Goal: Task Accomplishment & Management: Complete application form

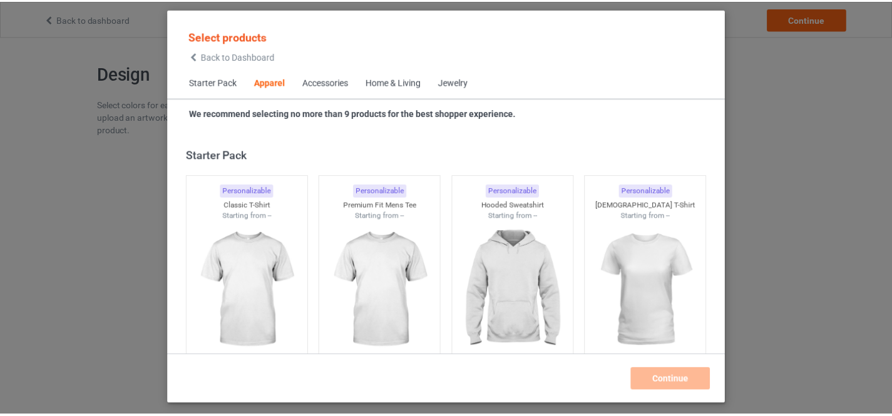
scroll to position [466, 0]
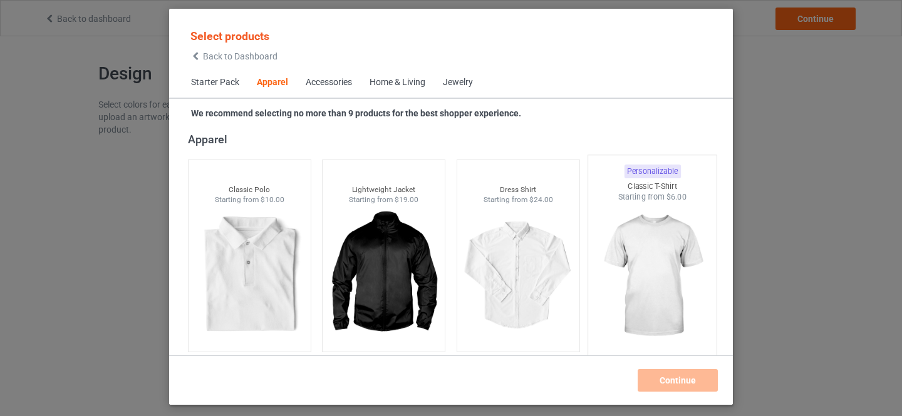
click at [639, 258] on img at bounding box center [653, 276] width 118 height 147
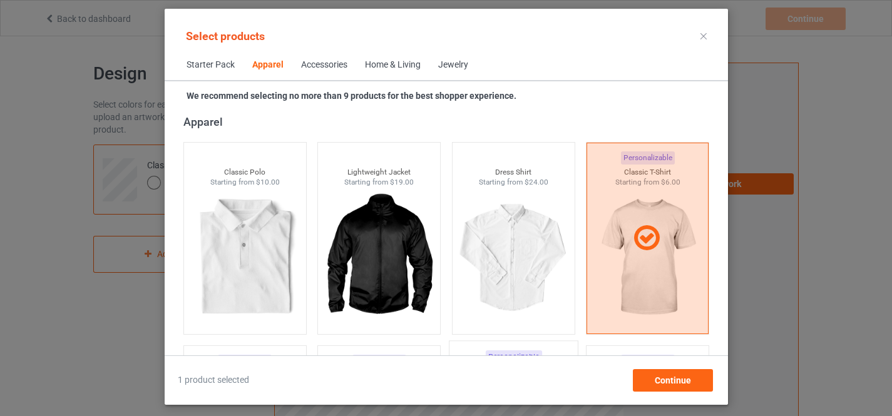
scroll to position [677, 0]
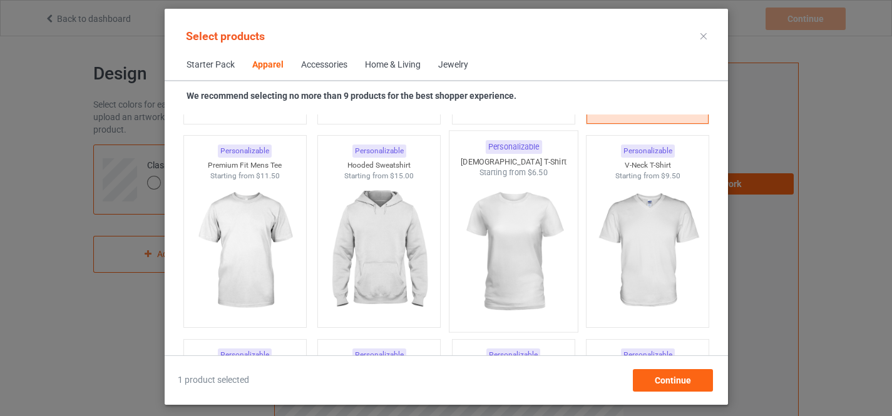
click at [500, 237] on img at bounding box center [514, 251] width 118 height 147
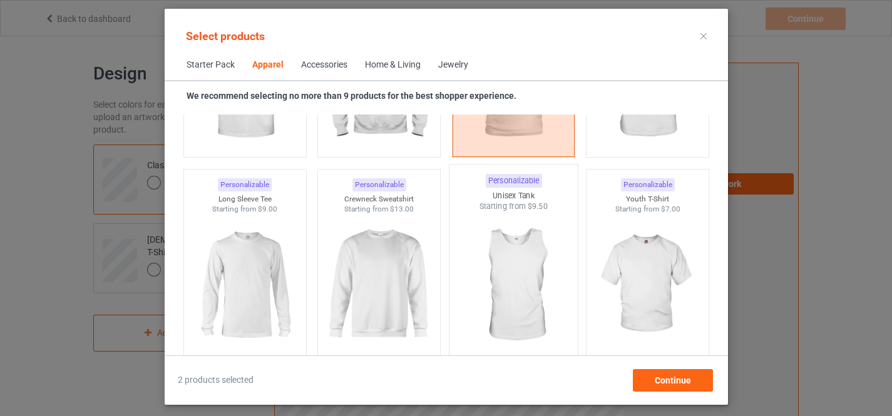
scroll to position [887, 0]
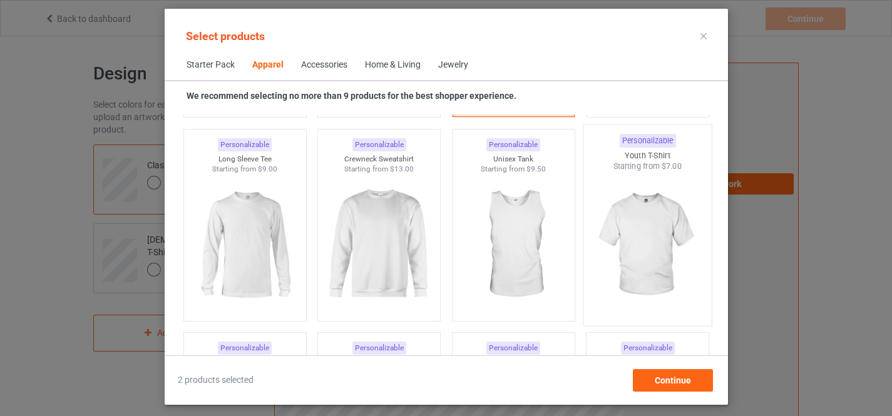
click at [639, 225] on img at bounding box center [647, 245] width 118 height 147
click at [501, 243] on img at bounding box center [514, 245] width 118 height 147
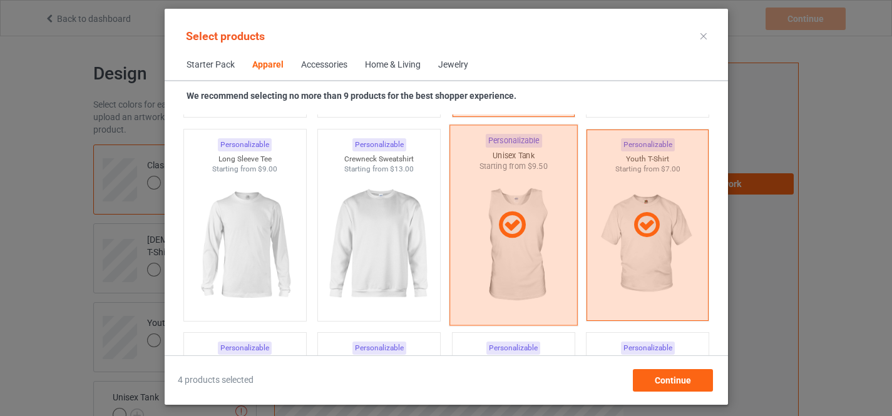
scroll to position [677, 0]
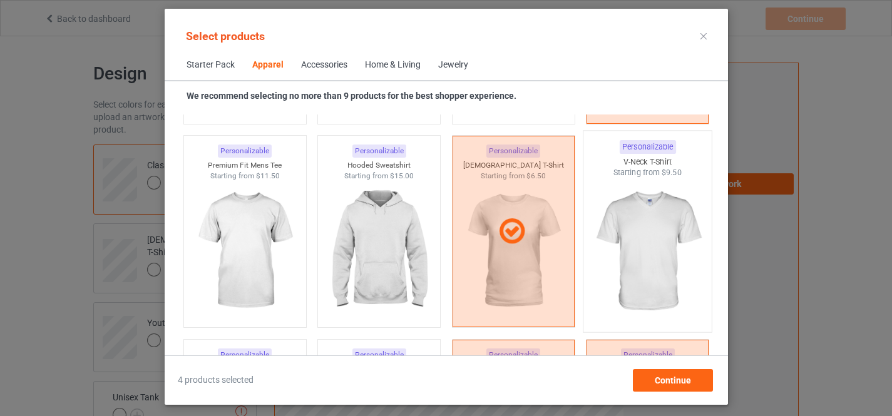
click at [633, 234] on img at bounding box center [647, 251] width 118 height 147
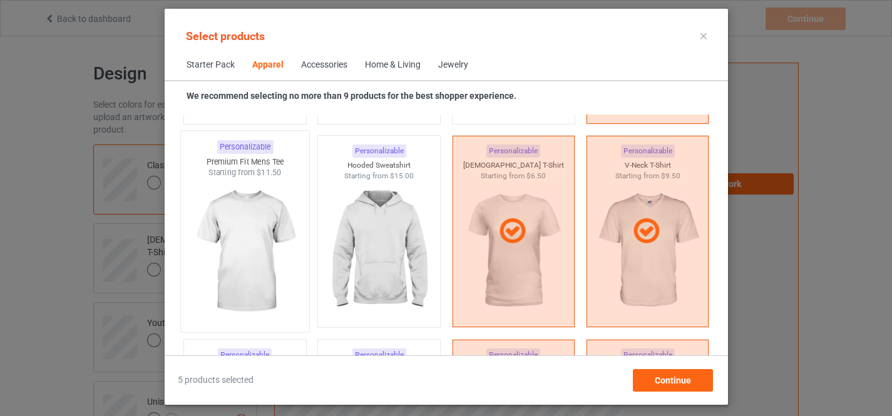
scroll to position [887, 0]
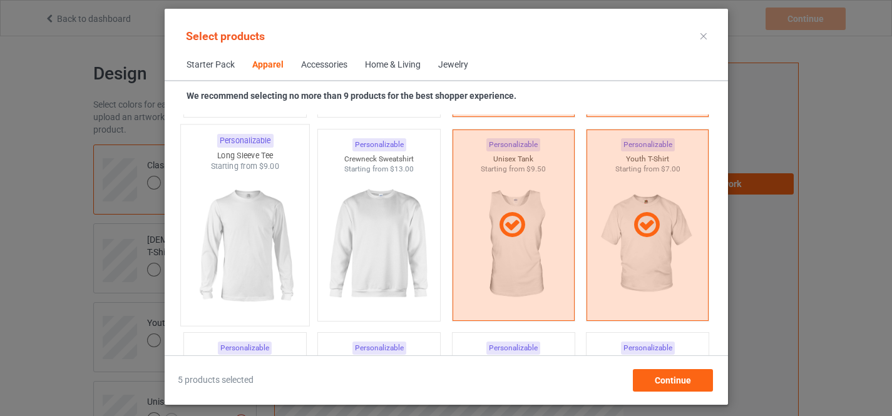
click at [237, 247] on img at bounding box center [245, 245] width 118 height 147
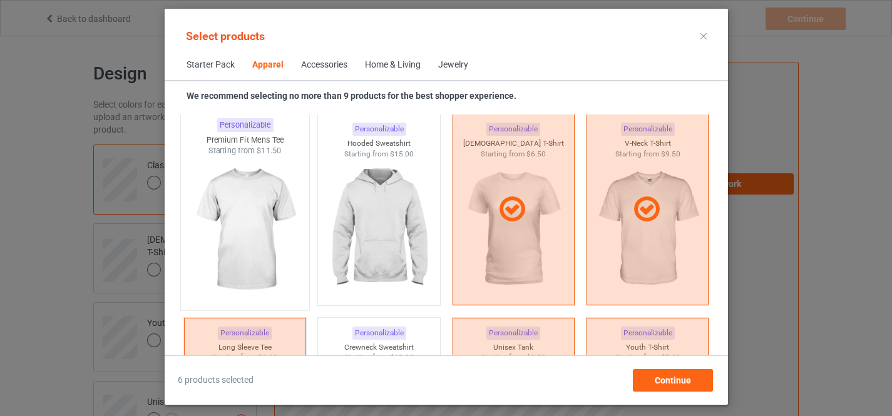
scroll to position [677, 0]
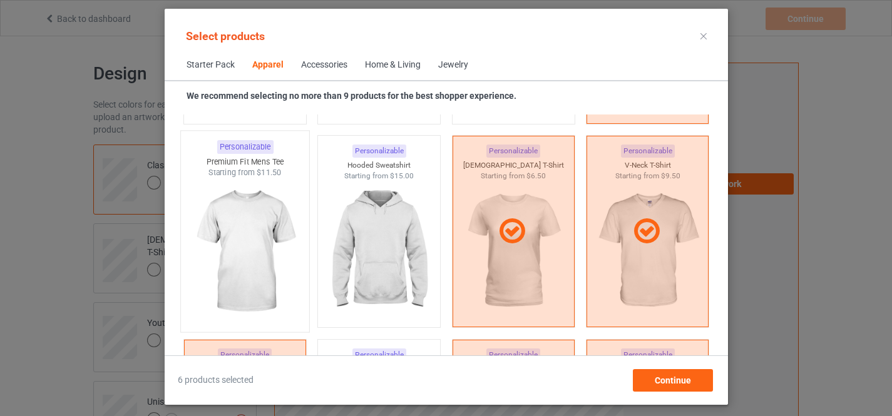
click at [373, 230] on img at bounding box center [379, 251] width 112 height 140
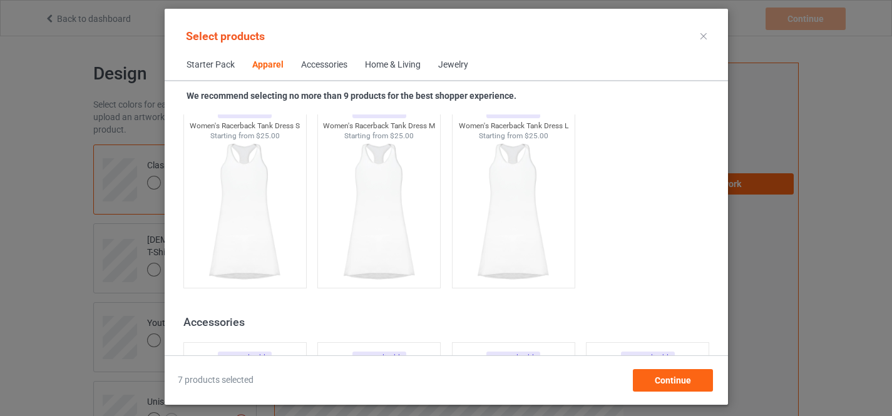
scroll to position [2570, 0]
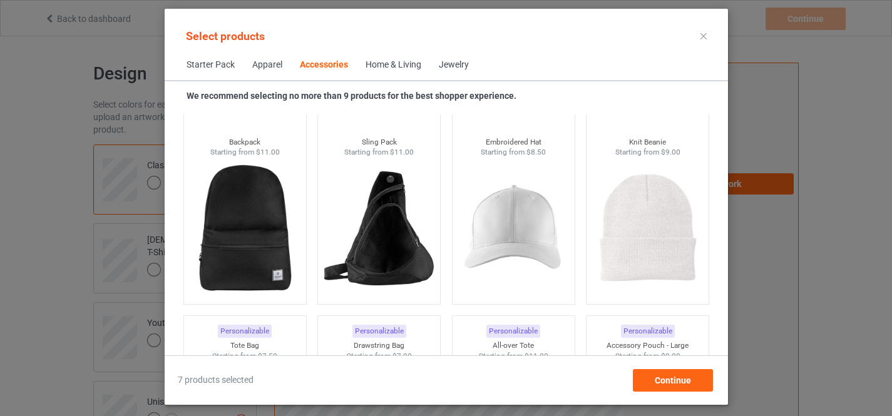
scroll to position [3622, 0]
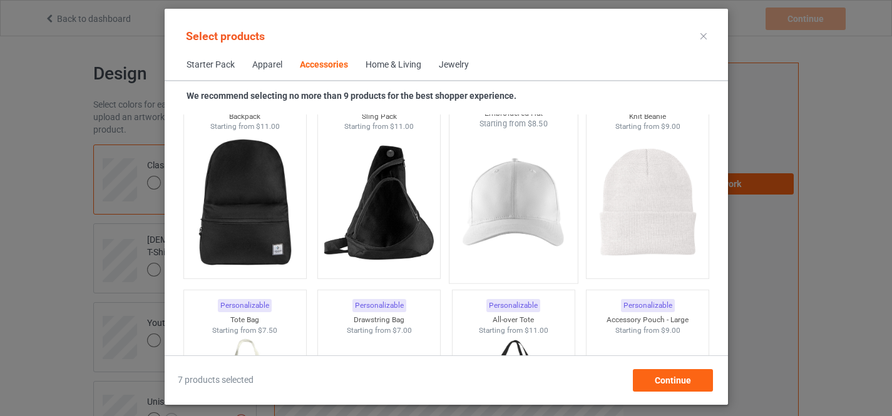
click at [503, 195] on img at bounding box center [514, 203] width 118 height 147
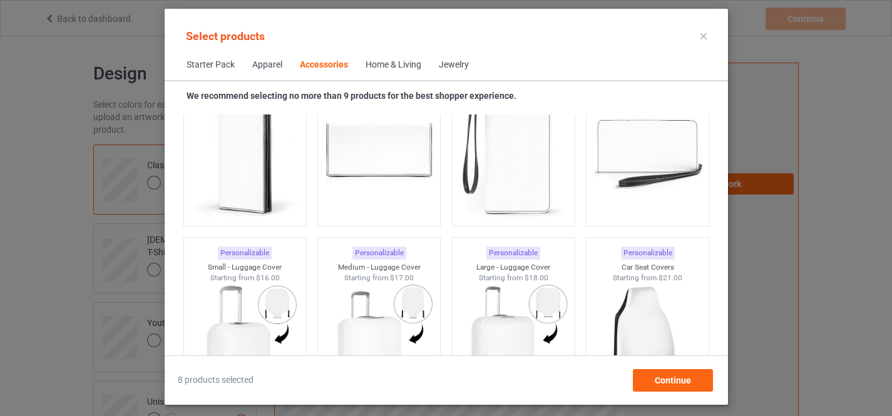
scroll to position [5515, 0]
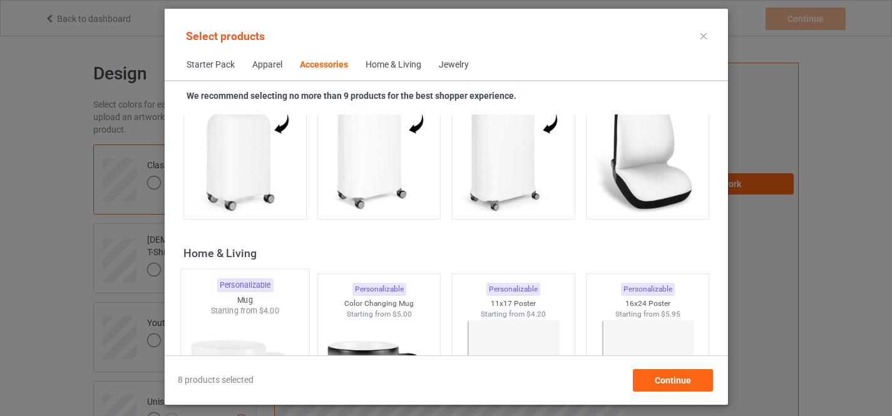
click at [240, 317] on img at bounding box center [245, 390] width 118 height 147
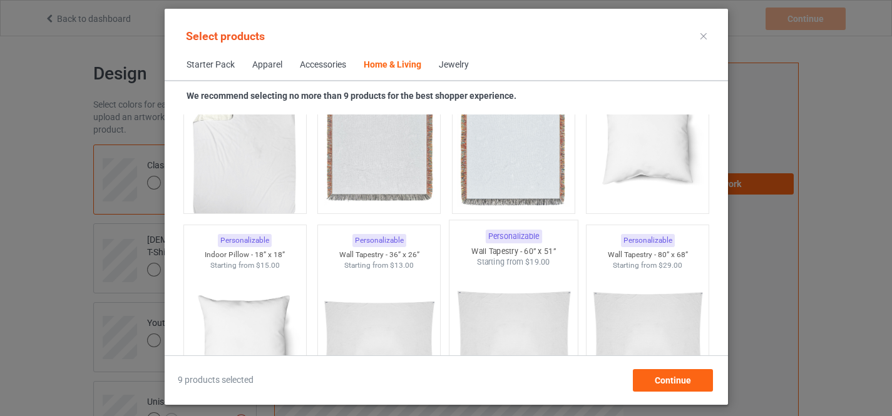
scroll to position [6316, 0]
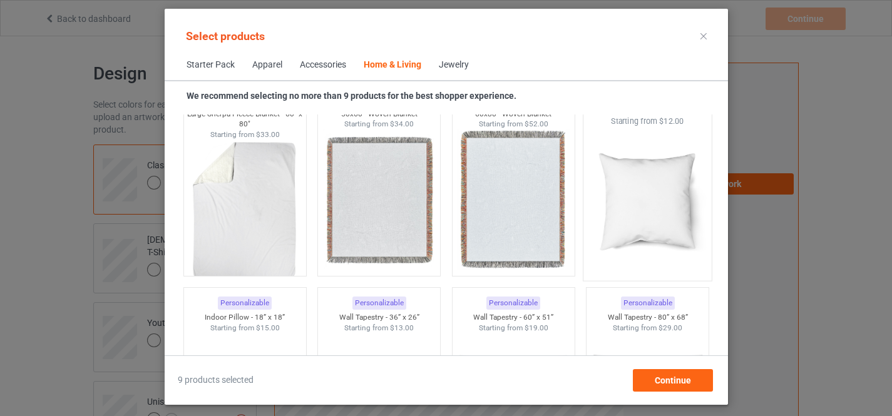
click at [634, 208] on img at bounding box center [647, 200] width 118 height 147
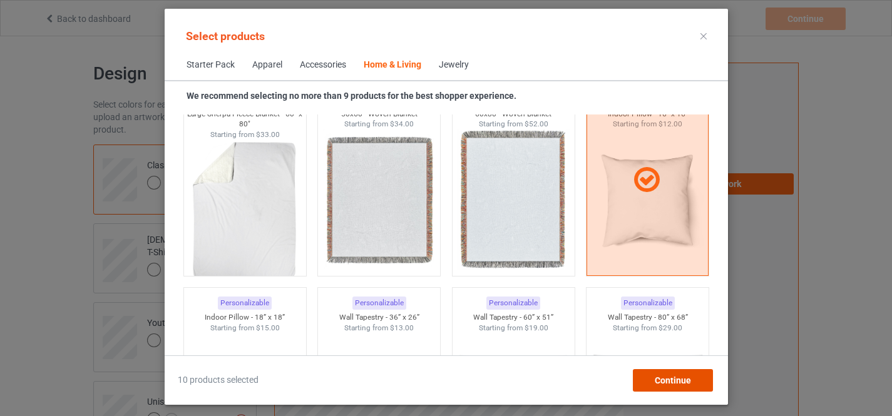
click at [667, 382] on span "Continue" at bounding box center [672, 381] width 36 height 10
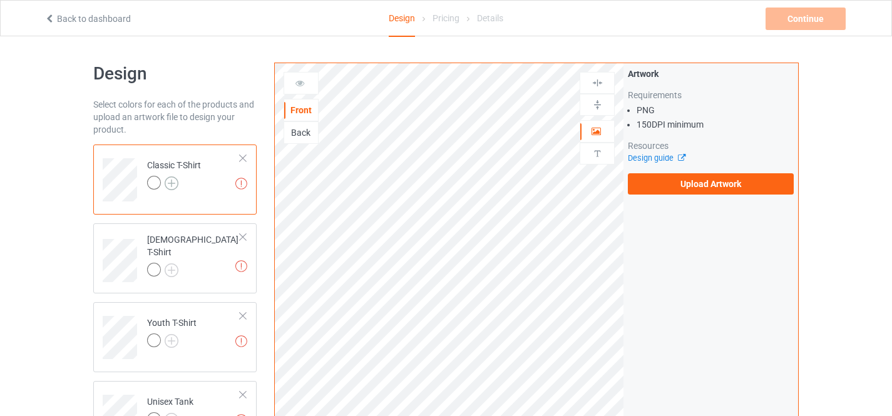
click at [172, 185] on img at bounding box center [172, 184] width 14 height 14
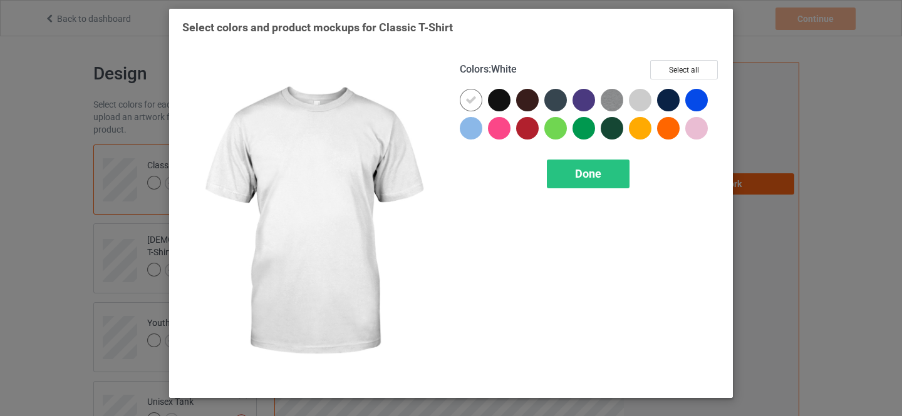
click at [686, 67] on button "Select all" at bounding box center [684, 69] width 68 height 19
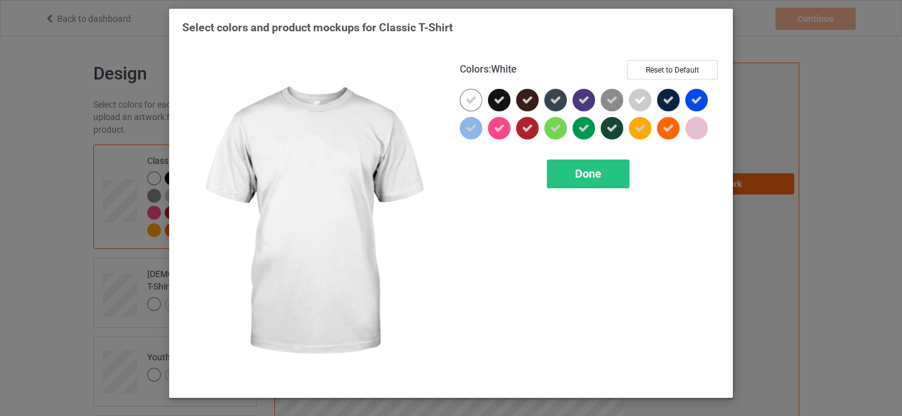
click at [468, 100] on icon at bounding box center [470, 100] width 11 height 11
drag, startPoint x: 583, startPoint y: 175, endPoint x: 721, endPoint y: 205, distance: 141.1
click at [582, 175] on span "Done" at bounding box center [588, 173] width 26 height 13
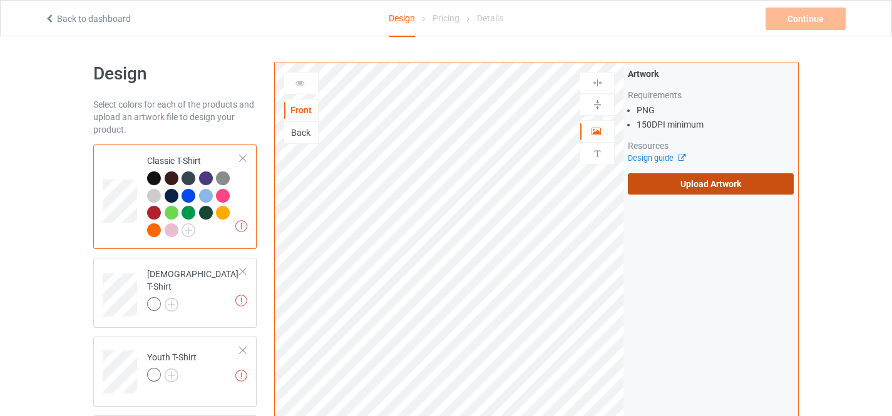
click at [718, 186] on label "Upload Artwork" at bounding box center [711, 183] width 166 height 21
click at [0, 0] on input "Upload Artwork" at bounding box center [0, 0] width 0 height 0
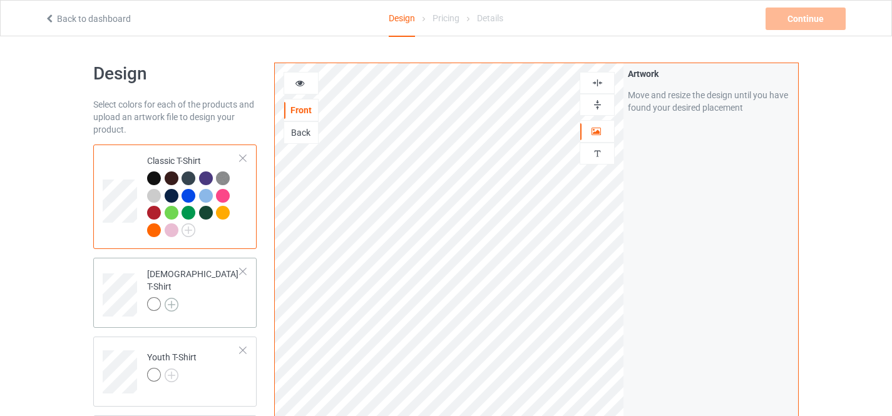
click at [169, 298] on img at bounding box center [172, 305] width 14 height 14
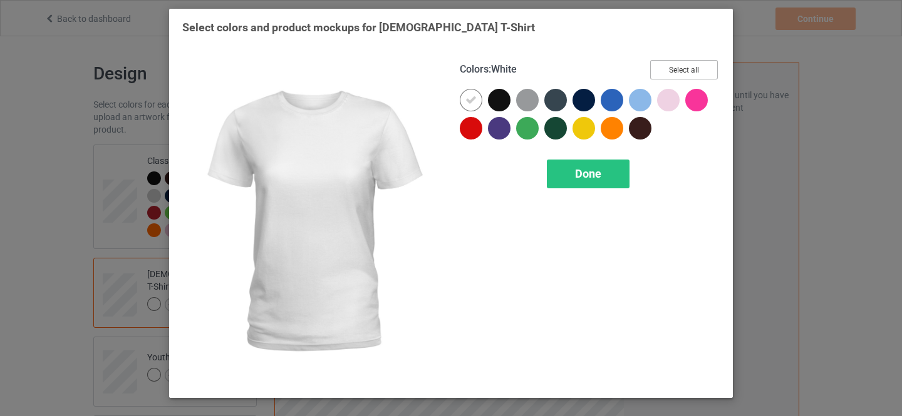
click at [681, 71] on button "Select all" at bounding box center [684, 69] width 68 height 19
click at [470, 100] on icon at bounding box center [470, 100] width 11 height 11
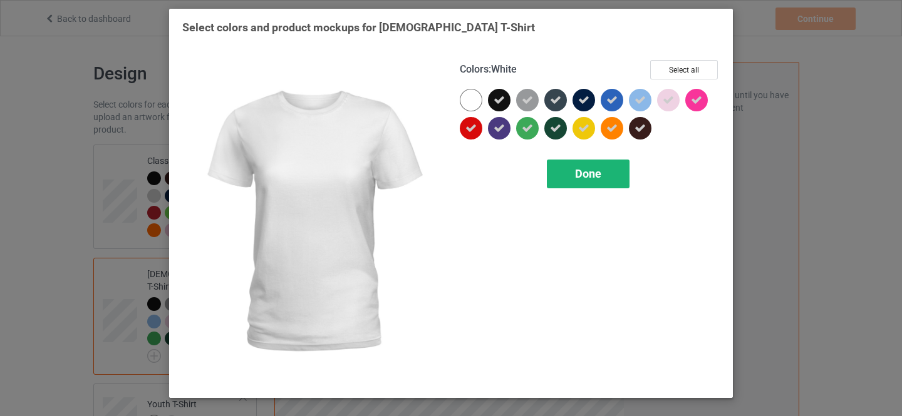
click at [586, 176] on span "Done" at bounding box center [588, 173] width 26 height 13
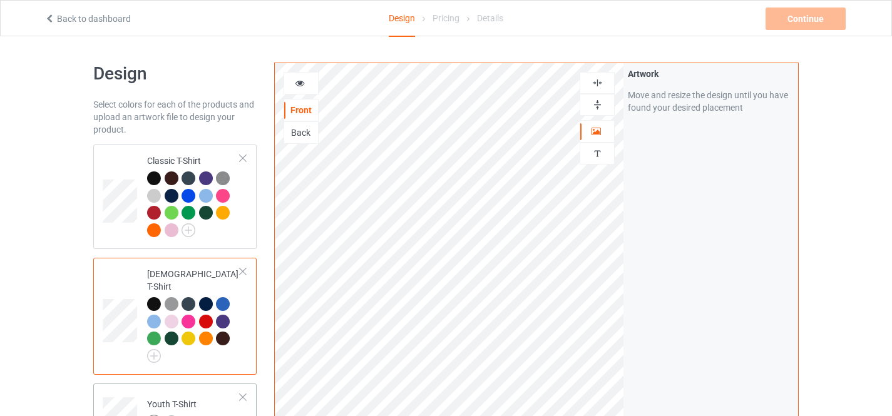
click at [172, 416] on img at bounding box center [172, 423] width 14 height 14
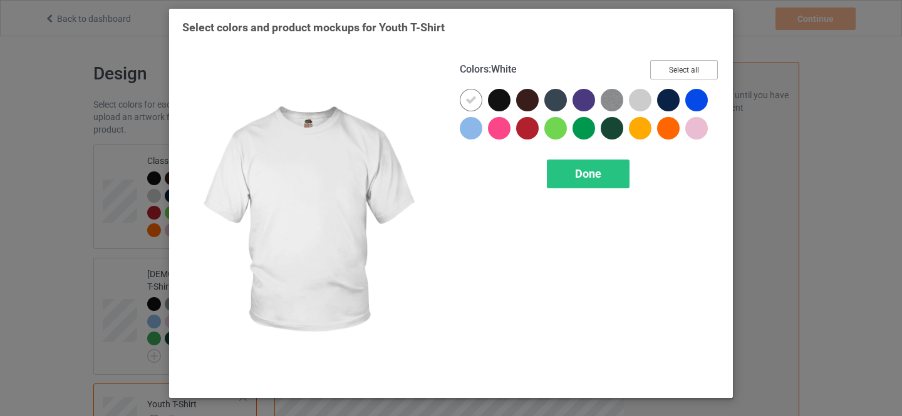
click at [685, 70] on button "Select all" at bounding box center [684, 69] width 68 height 19
click at [468, 98] on icon at bounding box center [470, 100] width 11 height 11
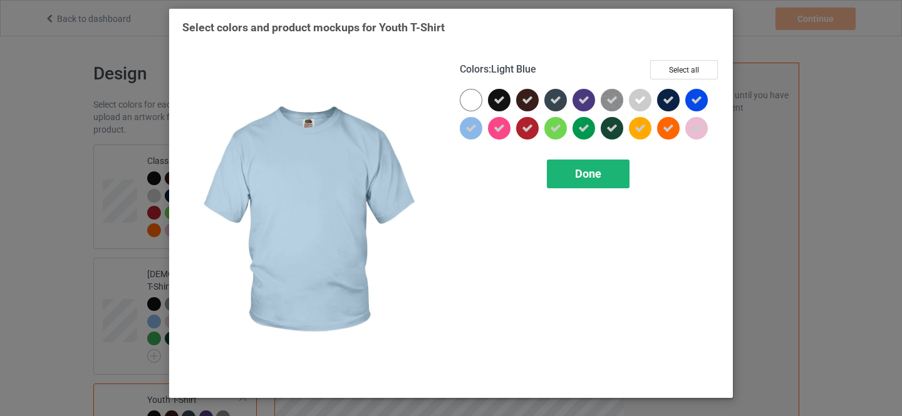
click at [583, 175] on span "Done" at bounding box center [588, 173] width 26 height 13
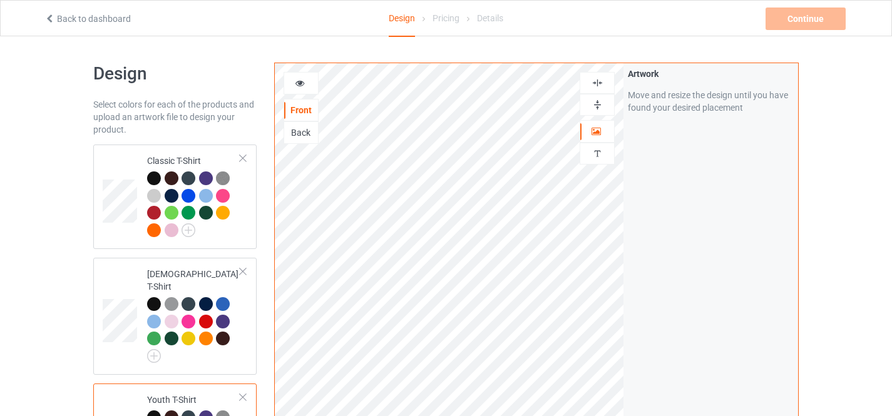
scroll to position [364, 0]
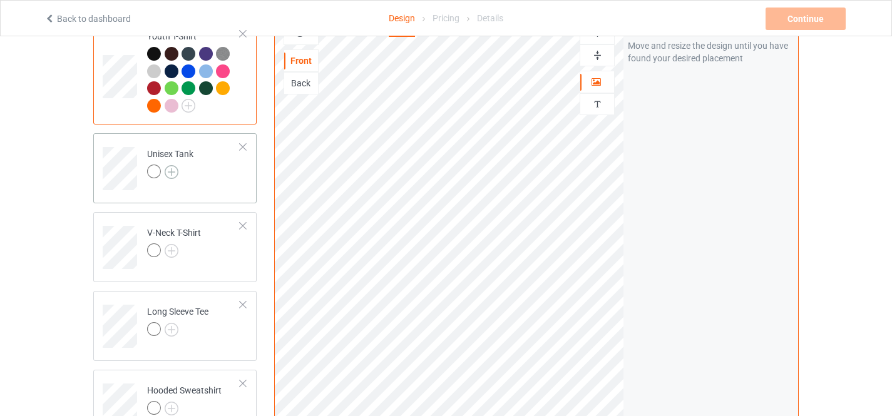
click at [176, 165] on img at bounding box center [172, 172] width 14 height 14
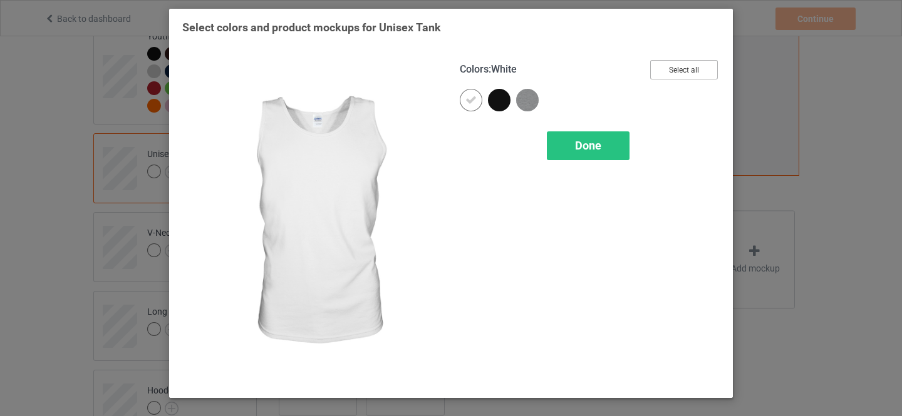
click at [691, 70] on button "Select all" at bounding box center [684, 69] width 68 height 19
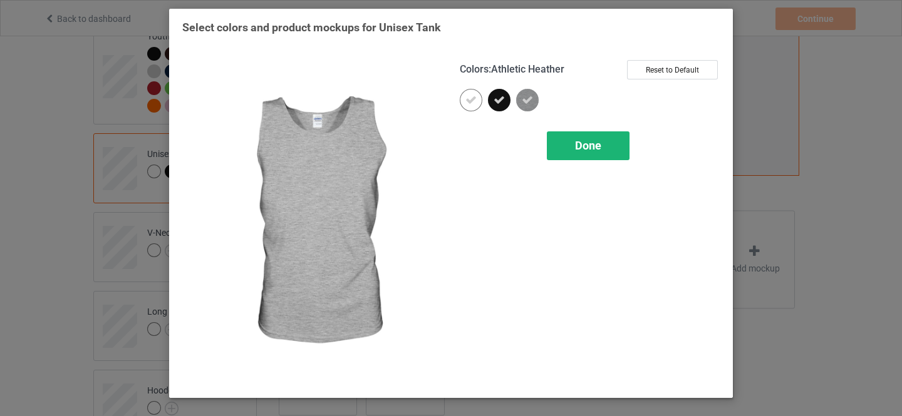
click at [476, 102] on icon at bounding box center [470, 100] width 11 height 11
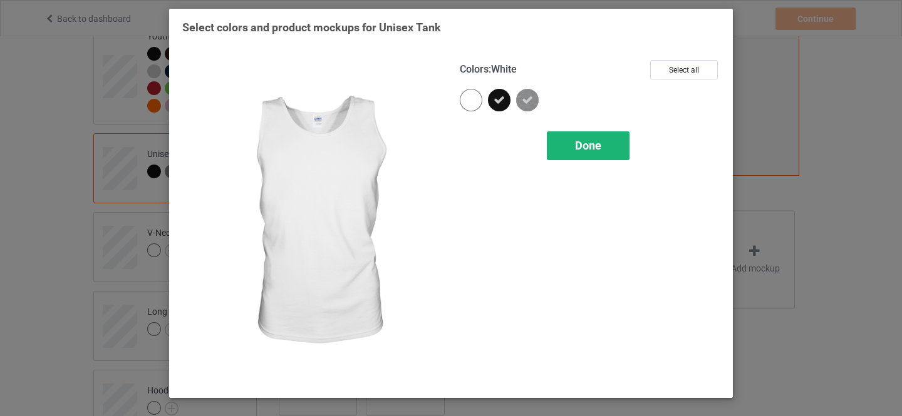
click at [583, 148] on span "Done" at bounding box center [588, 145] width 26 height 13
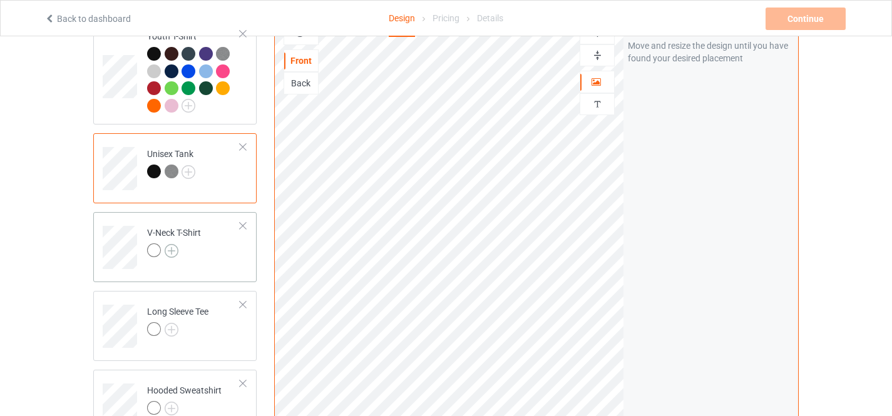
click at [172, 244] on img at bounding box center [172, 251] width 14 height 14
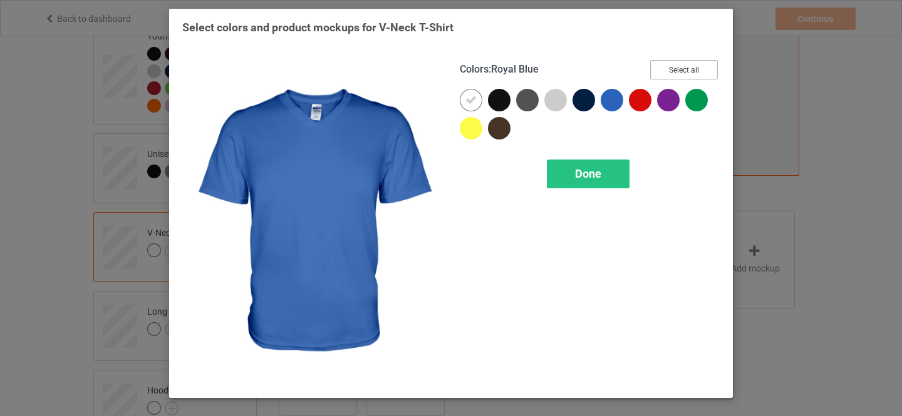
click at [679, 69] on button "Select all" at bounding box center [684, 69] width 68 height 19
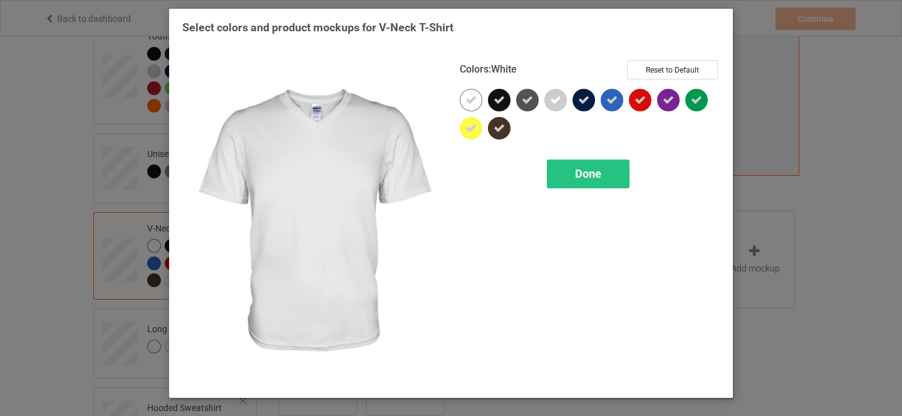
click at [473, 104] on icon at bounding box center [470, 100] width 11 height 11
click at [586, 179] on span "Done" at bounding box center [588, 173] width 26 height 13
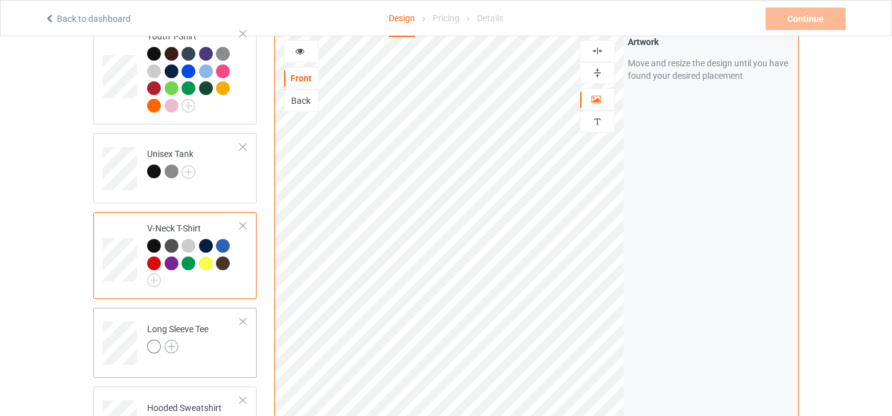
click at [172, 340] on img at bounding box center [172, 347] width 14 height 14
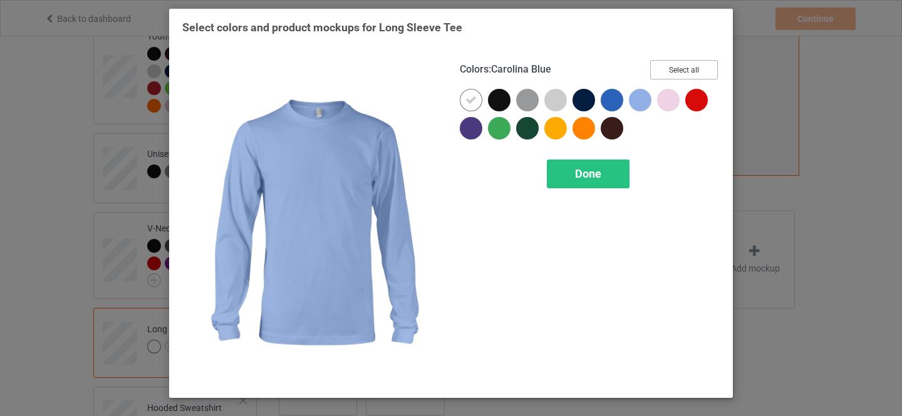
click at [669, 69] on button "Select all" at bounding box center [684, 69] width 68 height 19
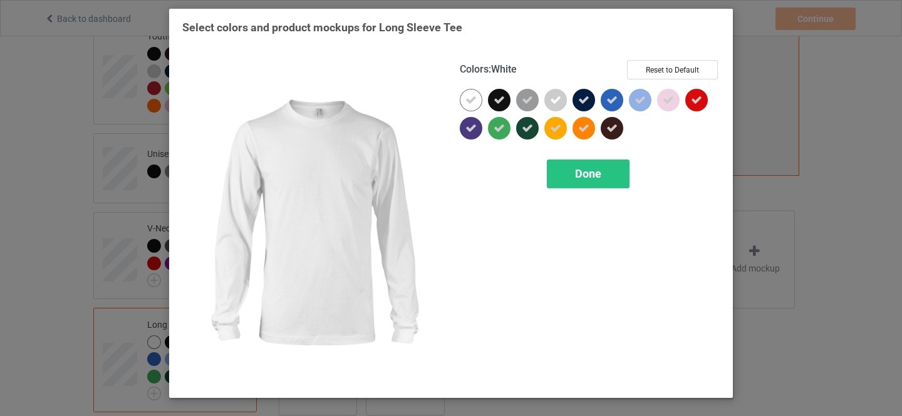
click at [470, 100] on icon at bounding box center [470, 100] width 11 height 11
click at [588, 180] on span "Done" at bounding box center [588, 173] width 26 height 13
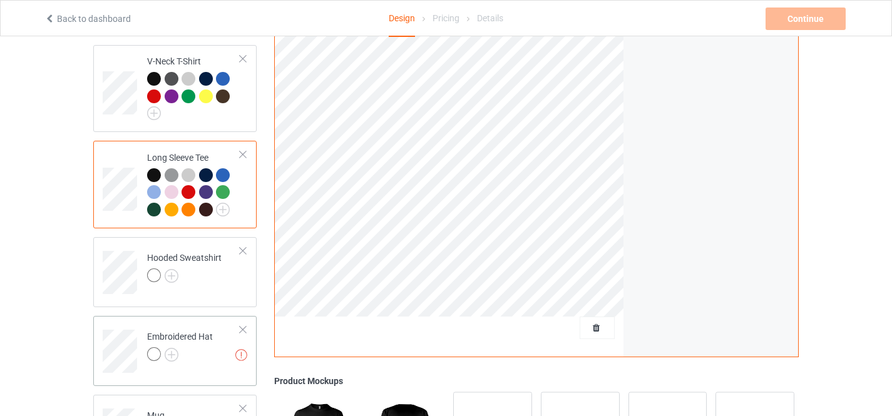
scroll to position [552, 0]
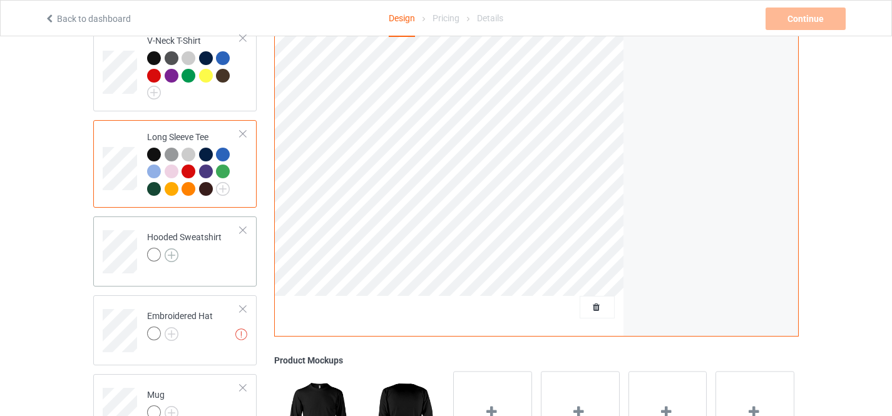
click at [172, 249] on img at bounding box center [172, 256] width 14 height 14
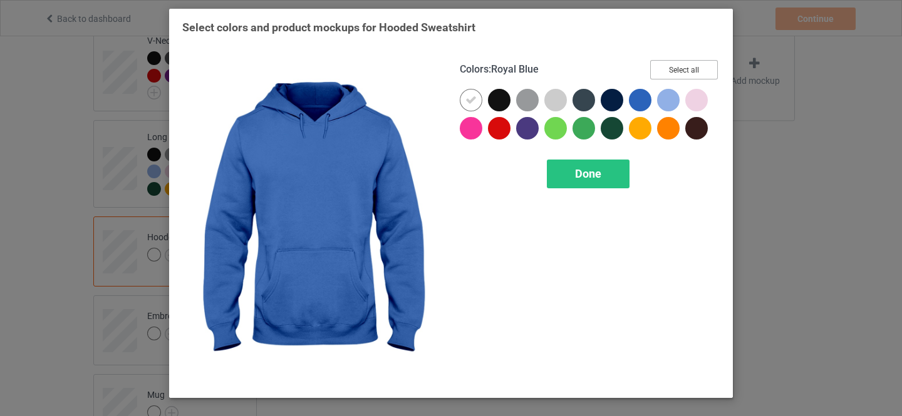
click at [693, 68] on button "Select all" at bounding box center [684, 69] width 68 height 19
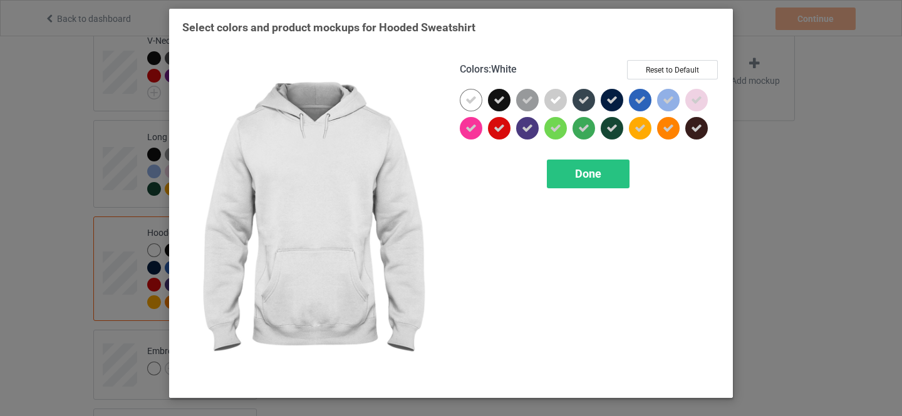
click at [471, 101] on icon at bounding box center [470, 100] width 11 height 11
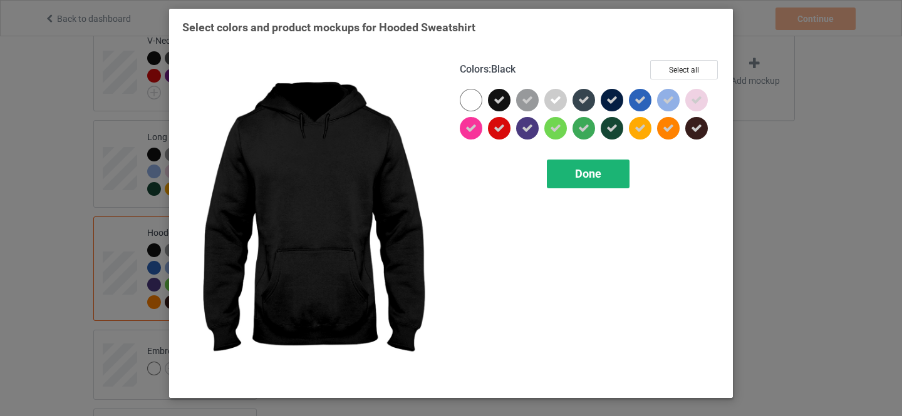
click at [578, 175] on span "Done" at bounding box center [588, 173] width 26 height 13
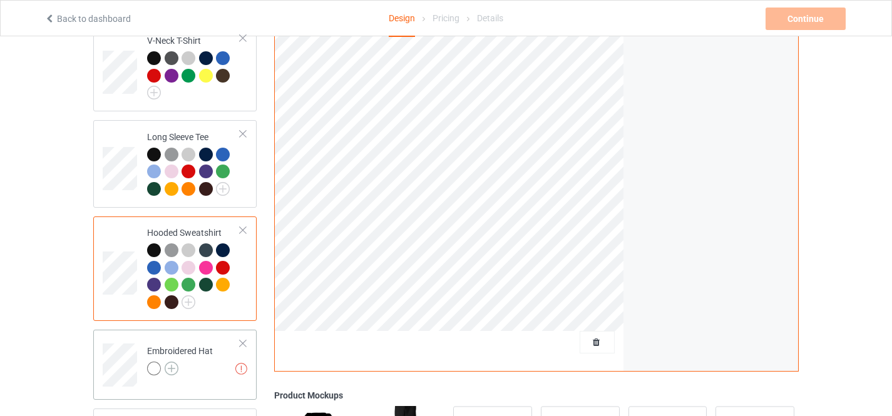
click at [170, 364] on img at bounding box center [172, 369] width 14 height 14
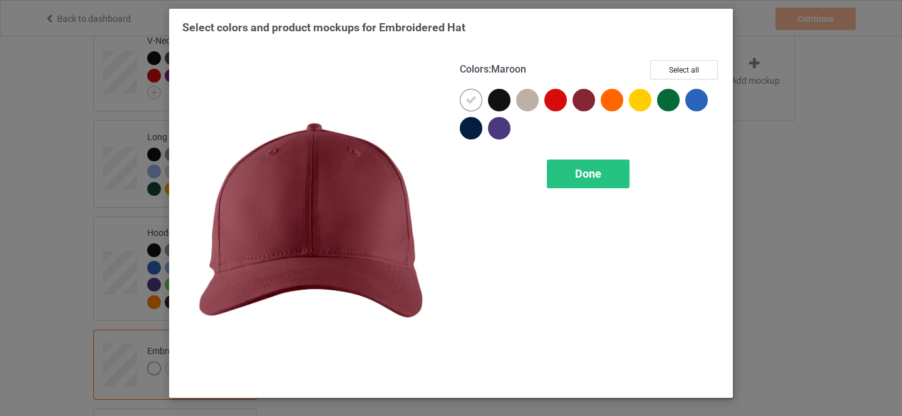
click at [675, 66] on button "Select all" at bounding box center [684, 69] width 68 height 19
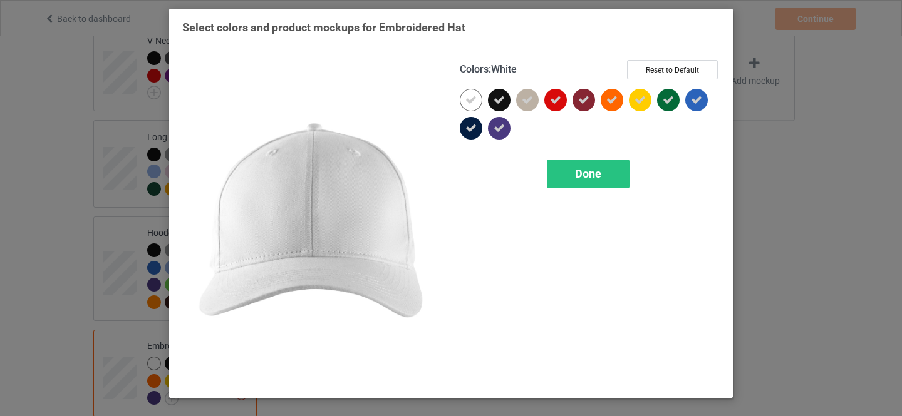
click at [464, 98] on div at bounding box center [471, 100] width 23 height 23
click at [582, 178] on span "Done" at bounding box center [588, 173] width 26 height 13
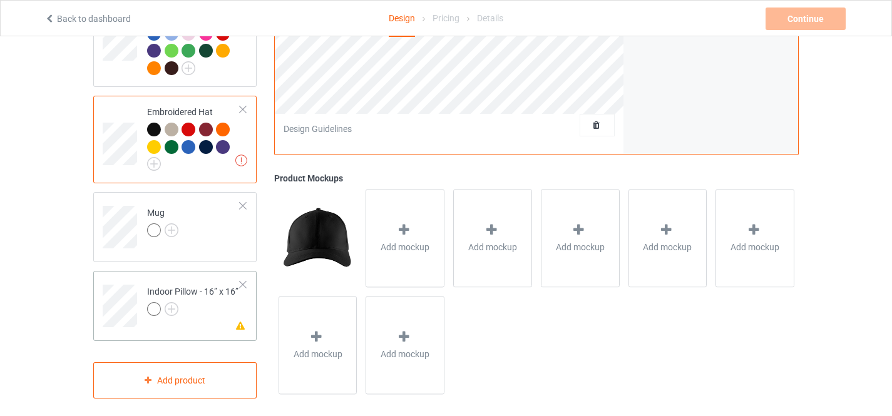
scroll to position [787, 0]
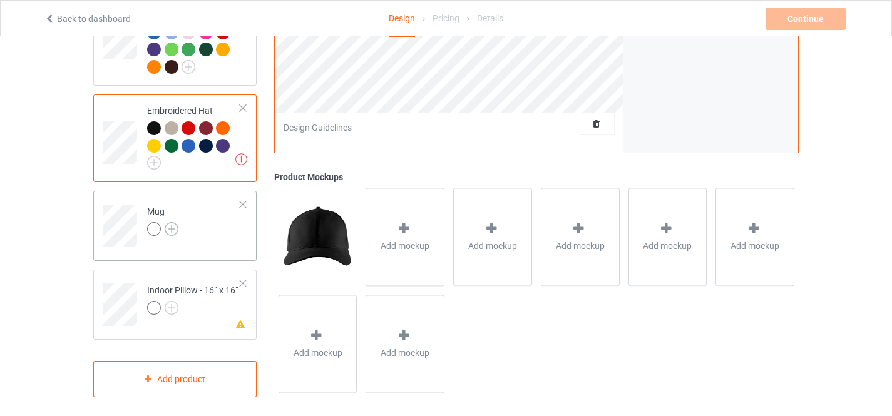
click at [173, 222] on img at bounding box center [172, 229] width 14 height 14
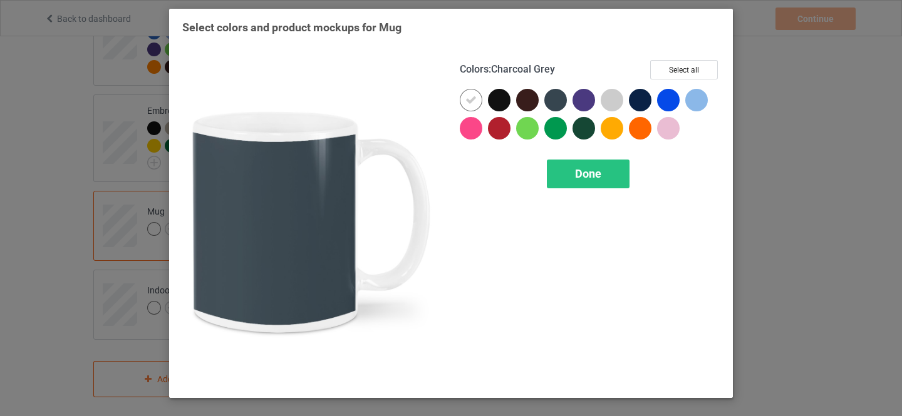
click at [676, 69] on button "Select all" at bounding box center [684, 69] width 68 height 19
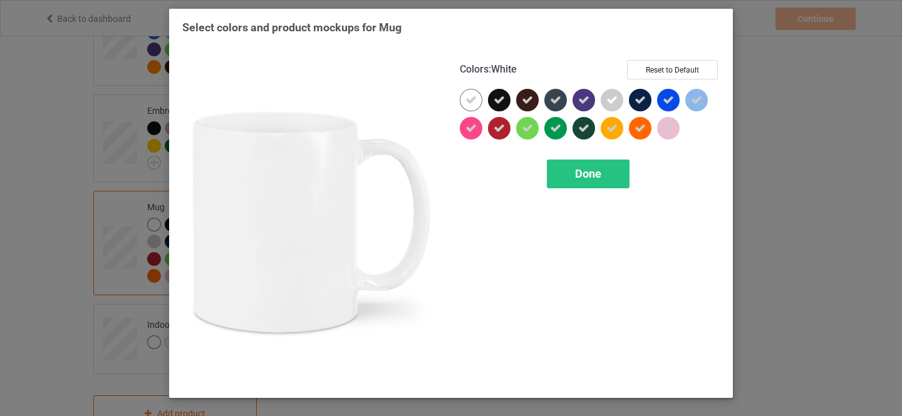
click at [466, 102] on icon at bounding box center [470, 100] width 11 height 11
click at [585, 177] on span "Done" at bounding box center [588, 173] width 26 height 13
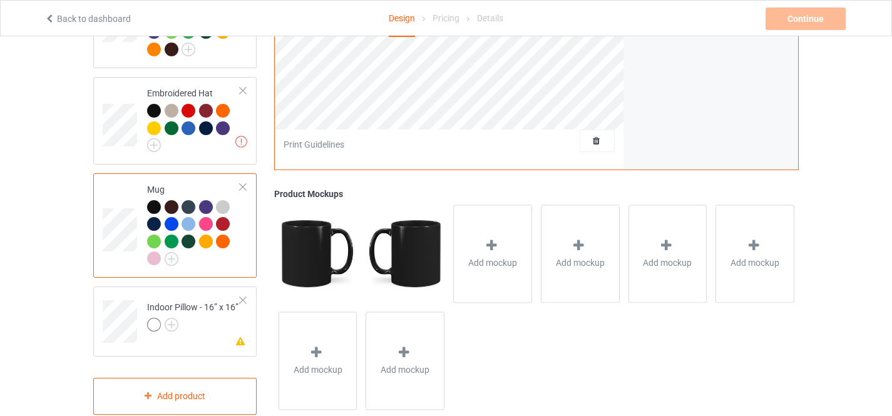
scroll to position [823, 0]
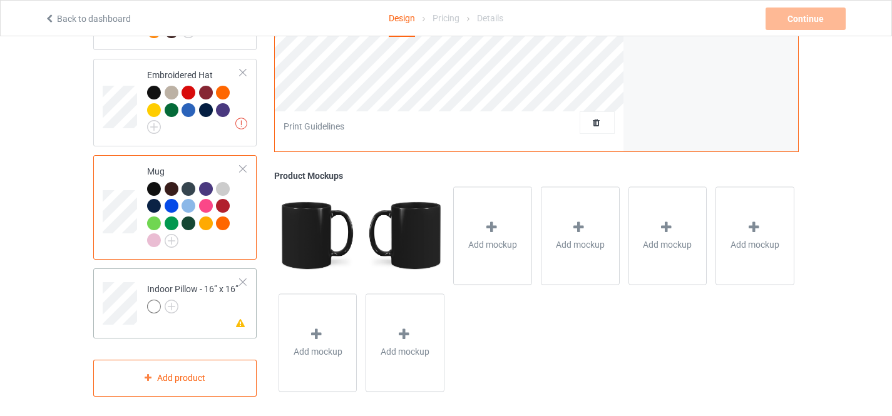
click at [128, 274] on td at bounding box center [122, 300] width 38 height 52
click at [170, 300] on img at bounding box center [172, 307] width 14 height 14
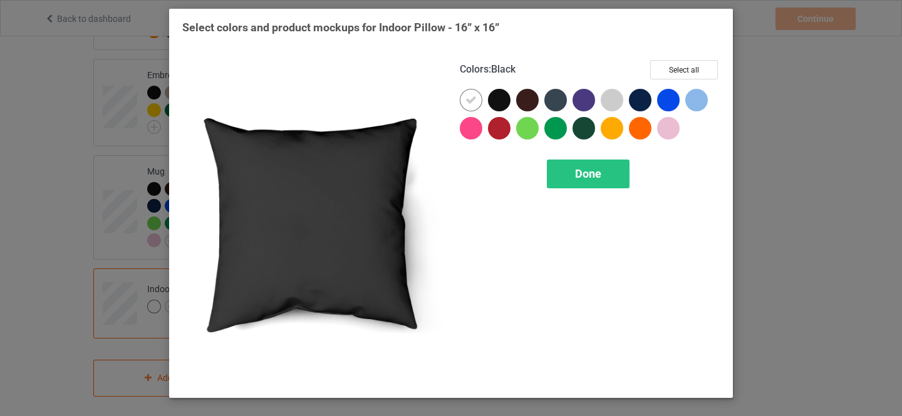
click at [674, 69] on button "Select all" at bounding box center [684, 69] width 68 height 19
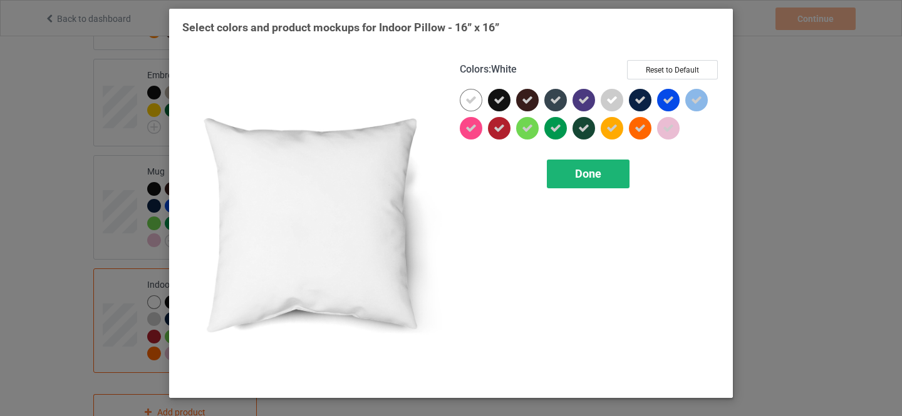
click at [467, 97] on icon at bounding box center [470, 100] width 11 height 11
click at [580, 177] on span "Done" at bounding box center [588, 173] width 26 height 13
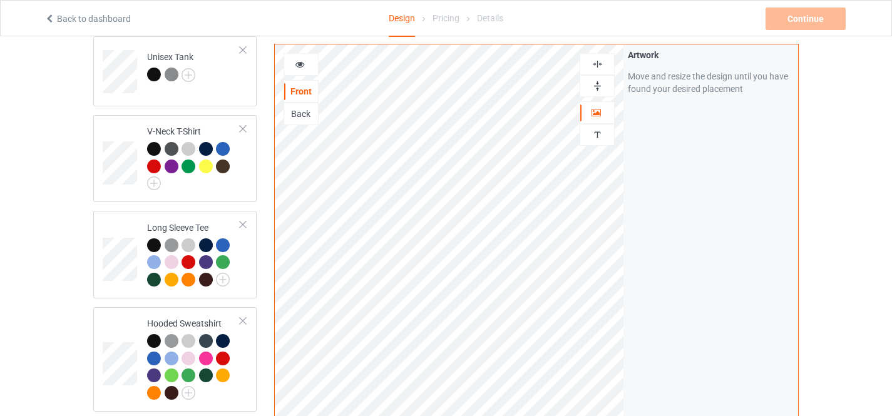
scroll to position [447, 0]
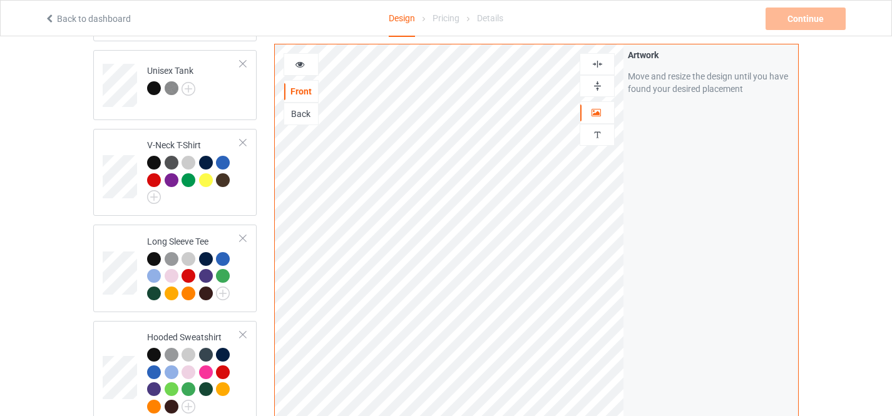
click at [299, 63] on icon at bounding box center [300, 62] width 11 height 9
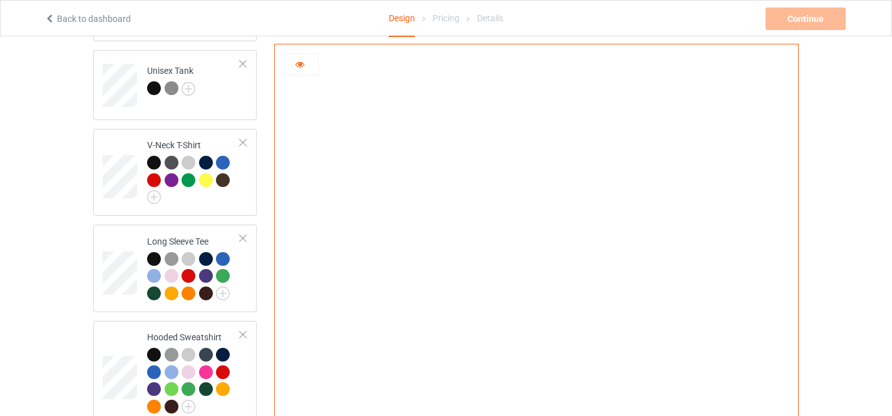
click at [299, 63] on icon at bounding box center [300, 62] width 11 height 9
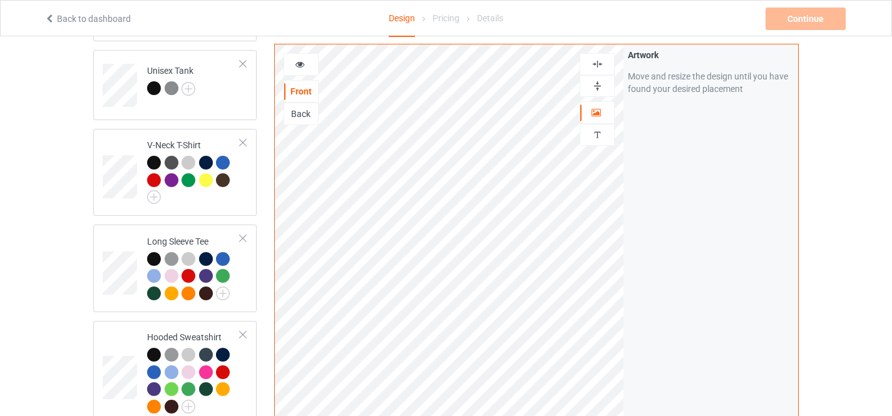
click at [300, 64] on icon at bounding box center [300, 62] width 11 height 9
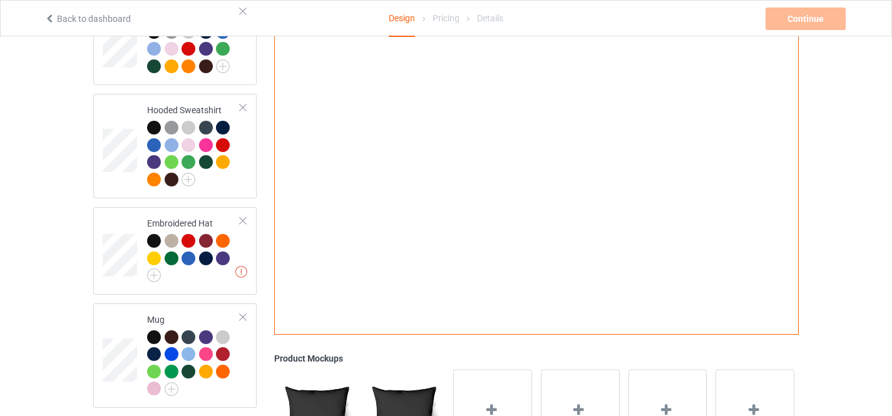
scroll to position [697, 0]
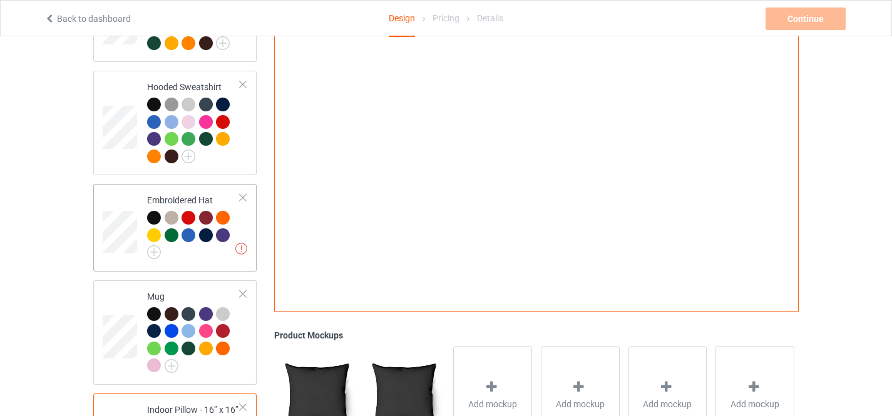
click at [116, 189] on td at bounding box center [122, 227] width 38 height 77
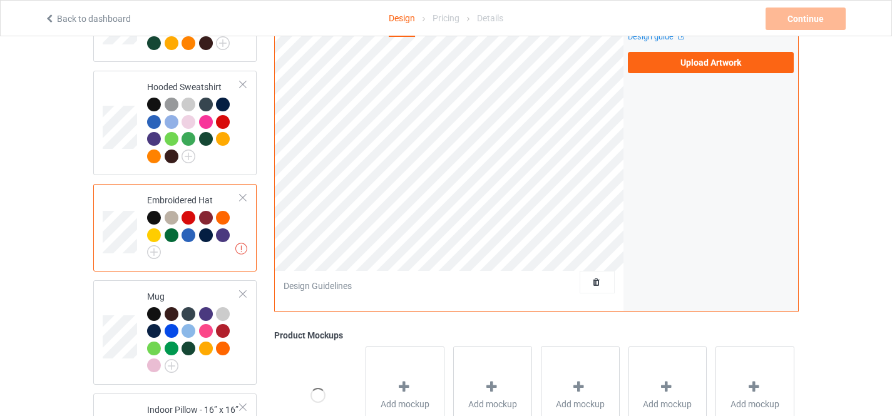
scroll to position [384, 0]
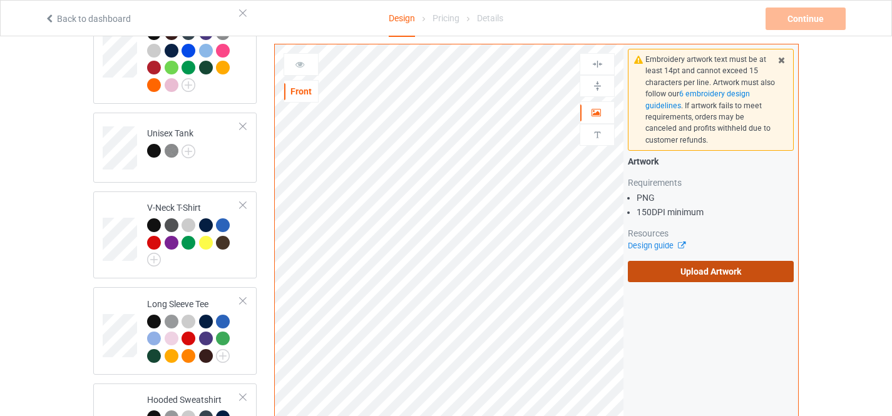
click at [709, 273] on label "Upload Artwork" at bounding box center [711, 271] width 166 height 21
click at [0, 0] on input "Upload Artwork" at bounding box center [0, 0] width 0 height 0
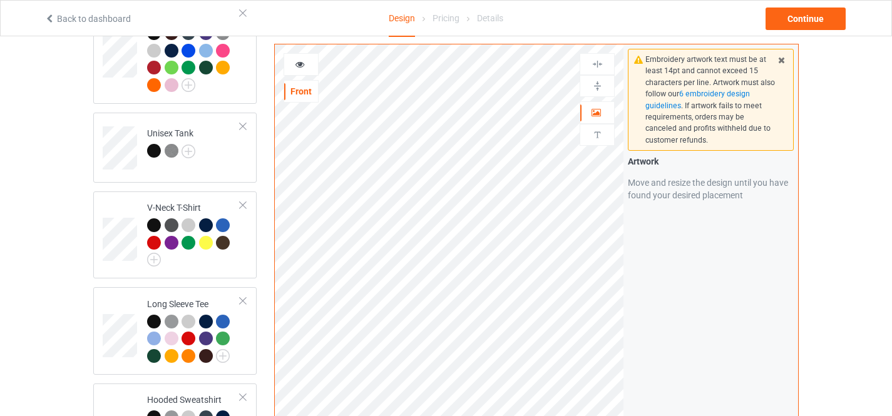
click at [298, 66] on icon at bounding box center [300, 62] width 11 height 9
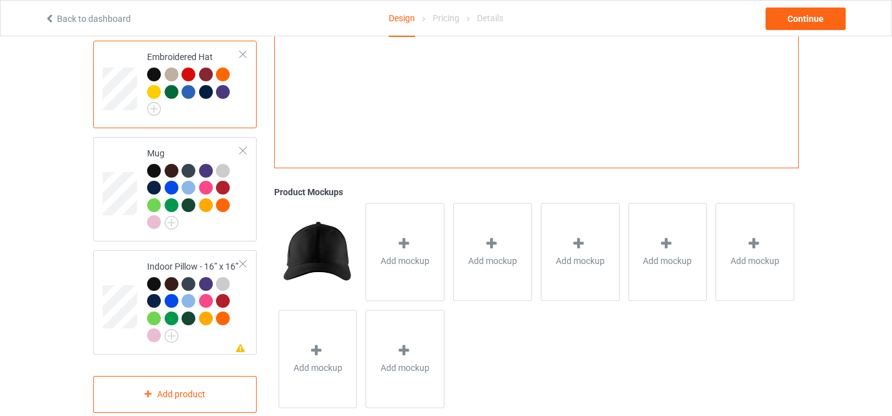
scroll to position [858, 0]
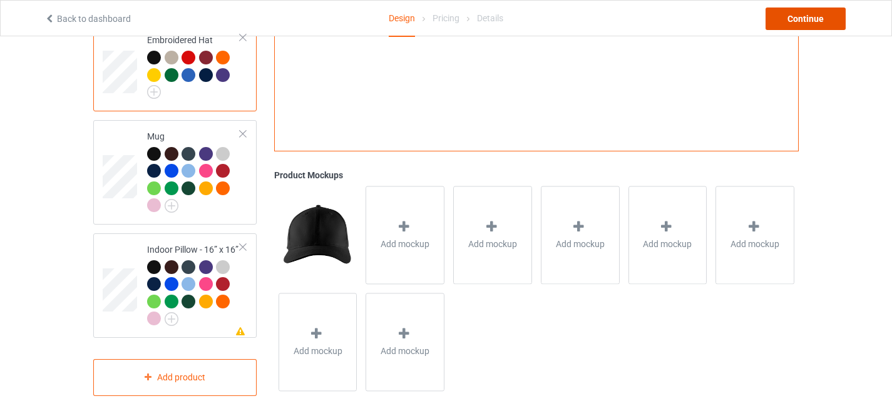
click at [815, 20] on div "Continue" at bounding box center [806, 19] width 80 height 23
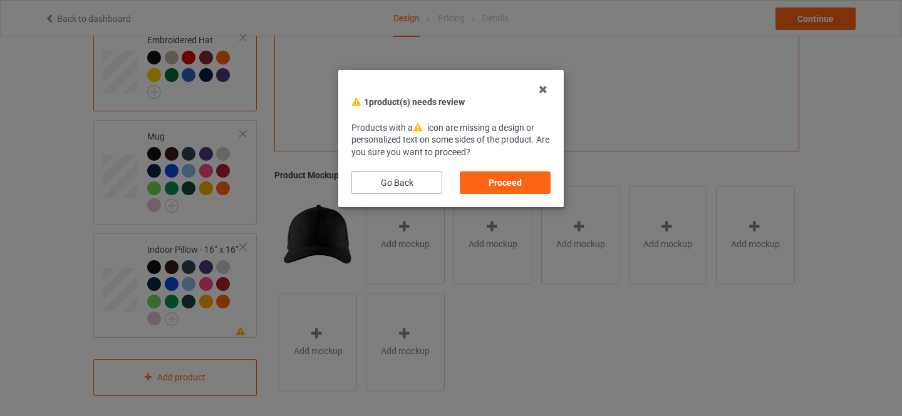
click at [404, 183] on div "Go Back" at bounding box center [396, 183] width 91 height 23
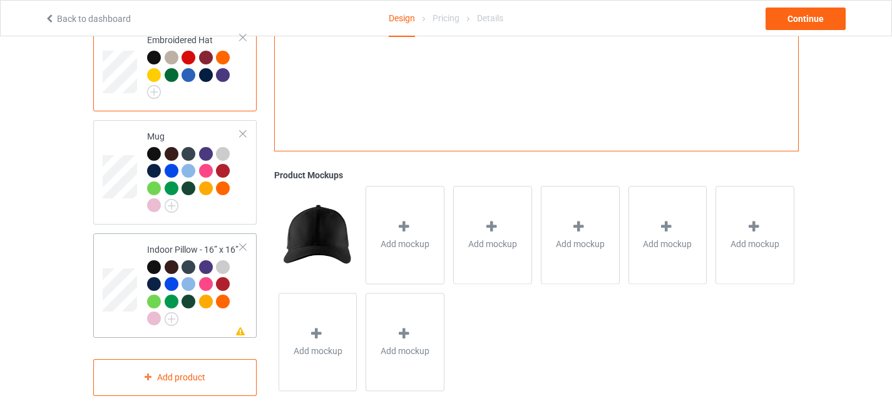
click at [235, 277] on div at bounding box center [193, 294] width 93 height 69
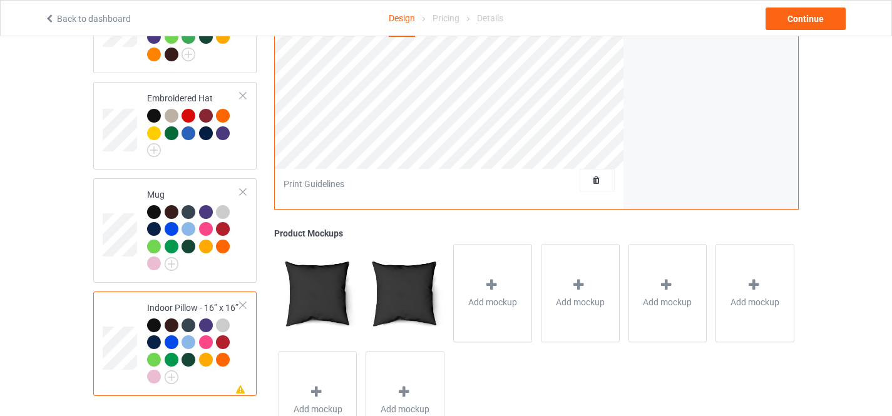
scroll to position [858, 0]
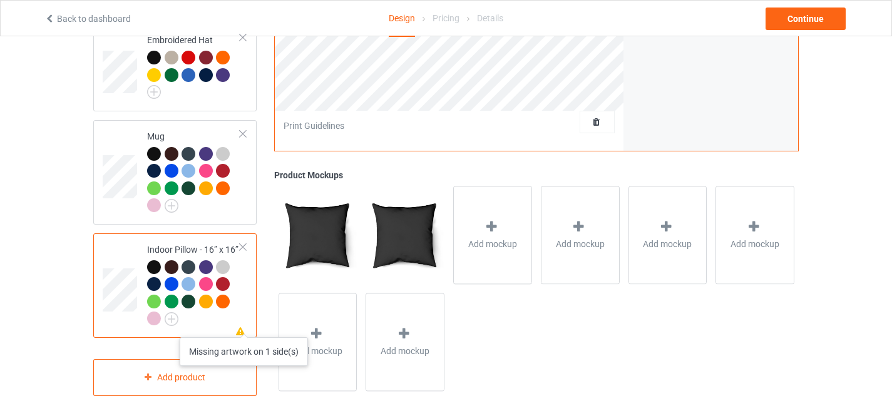
click at [242, 326] on icon at bounding box center [240, 330] width 11 height 9
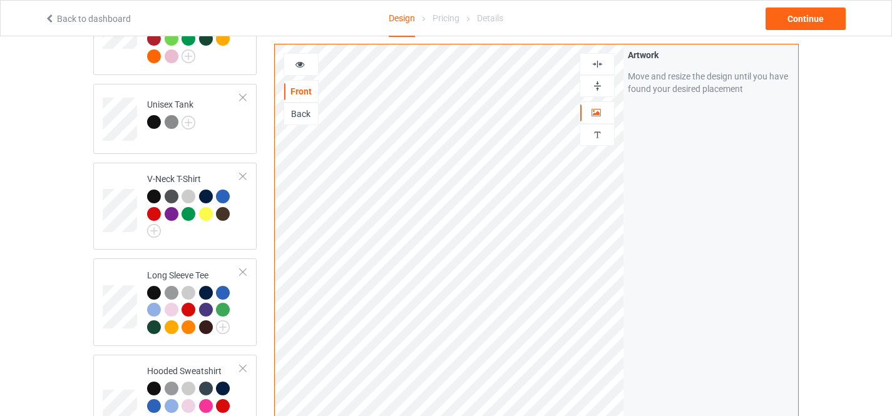
scroll to position [357, 0]
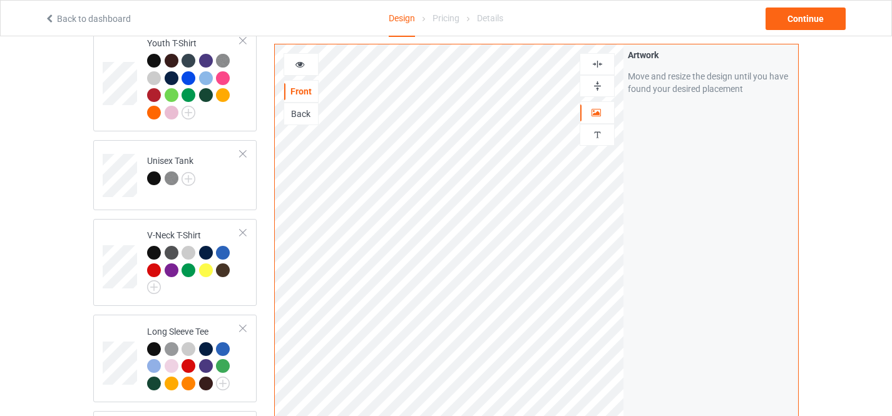
click at [299, 117] on div "Back" at bounding box center [301, 114] width 34 height 13
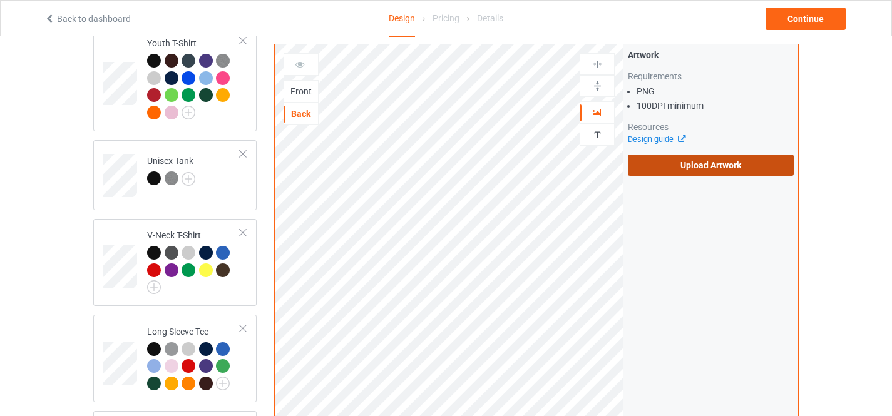
click at [694, 164] on label "Upload Artwork" at bounding box center [711, 165] width 166 height 21
click at [0, 0] on input "Upload Artwork" at bounding box center [0, 0] width 0 height 0
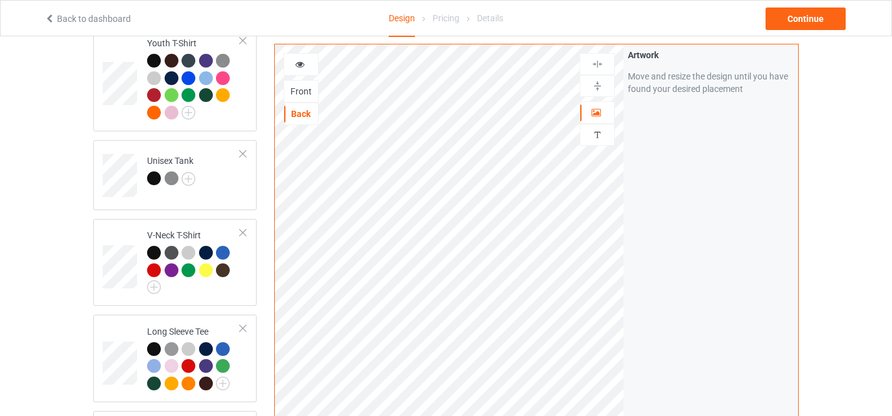
click at [299, 66] on icon at bounding box center [300, 62] width 11 height 9
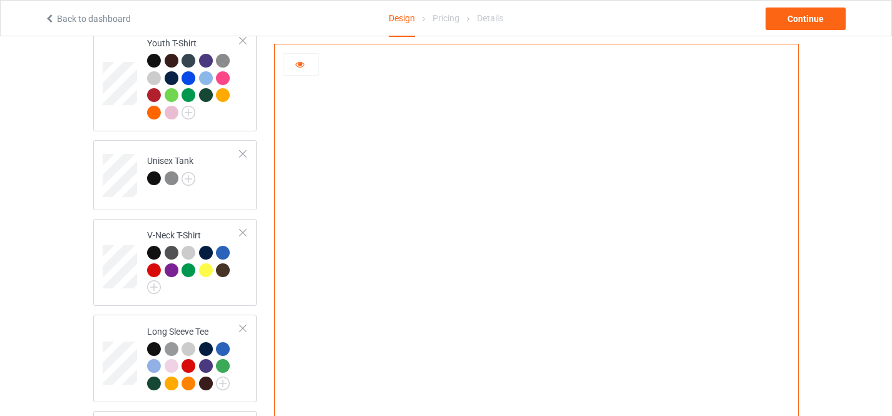
click at [296, 62] on icon at bounding box center [300, 62] width 11 height 9
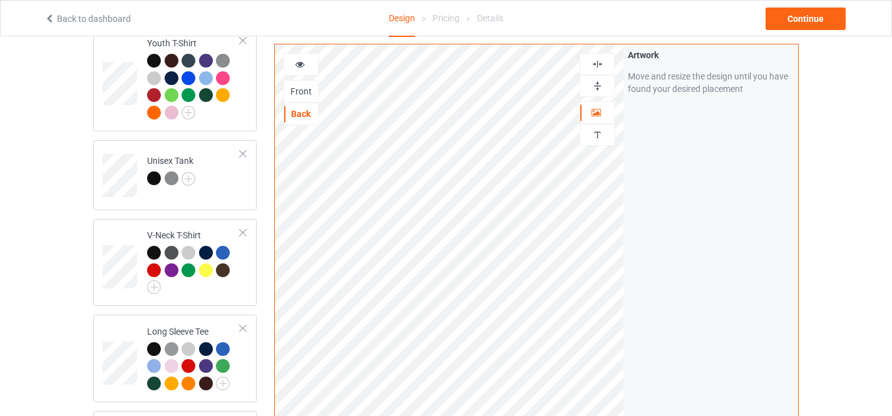
click at [298, 71] on div at bounding box center [301, 64] width 34 height 13
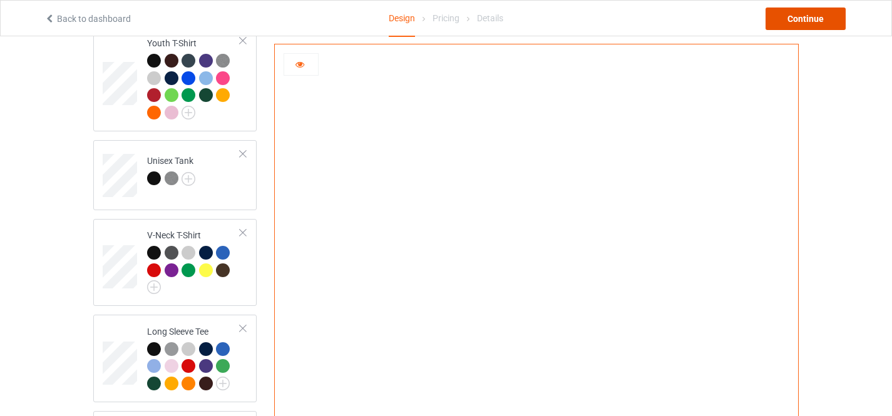
click at [799, 22] on div "Continue" at bounding box center [806, 19] width 80 height 23
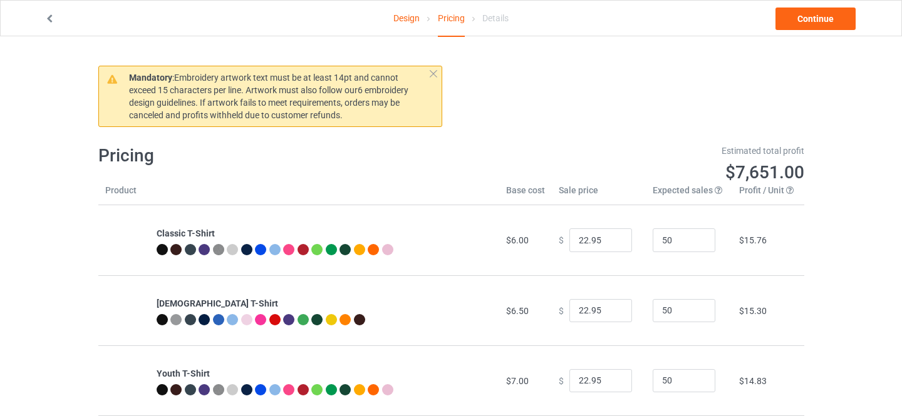
type input "26.95"
type input "28.95"
type input "30.95"
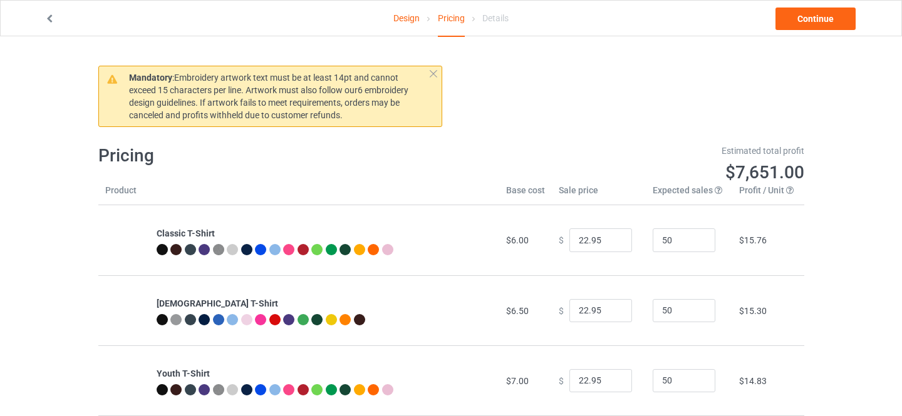
type input "31.95"
type input "46.95"
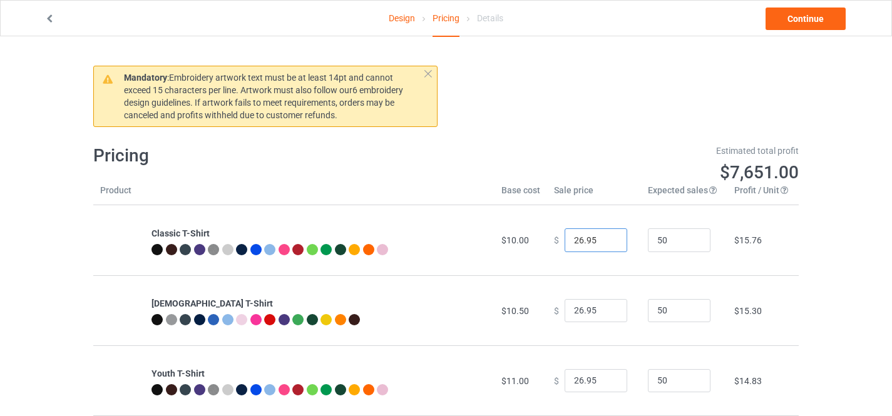
click at [583, 237] on input "26.95" at bounding box center [596, 241] width 63 height 24
type input "35.00"
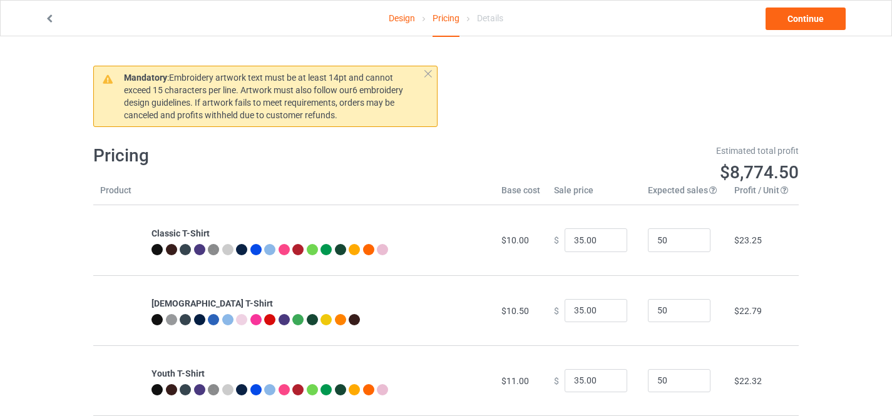
scroll to position [244, 0]
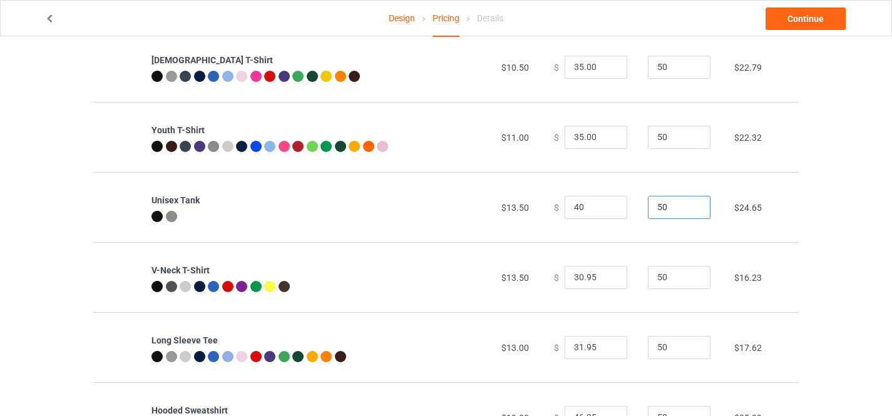
type input "40.00"
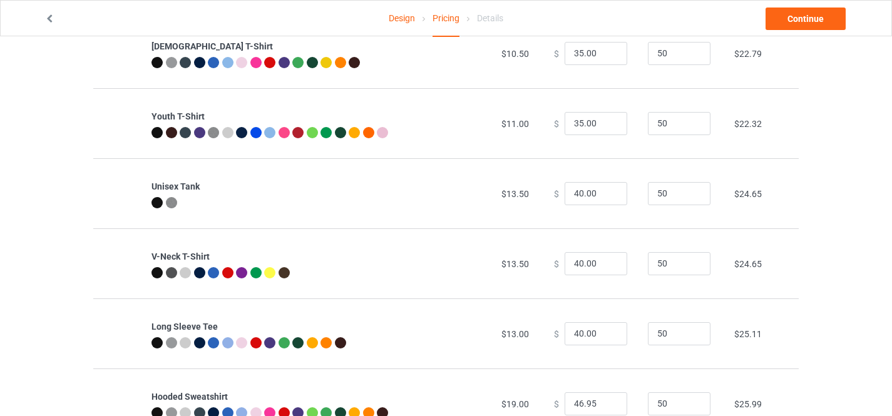
scroll to position [517, 0]
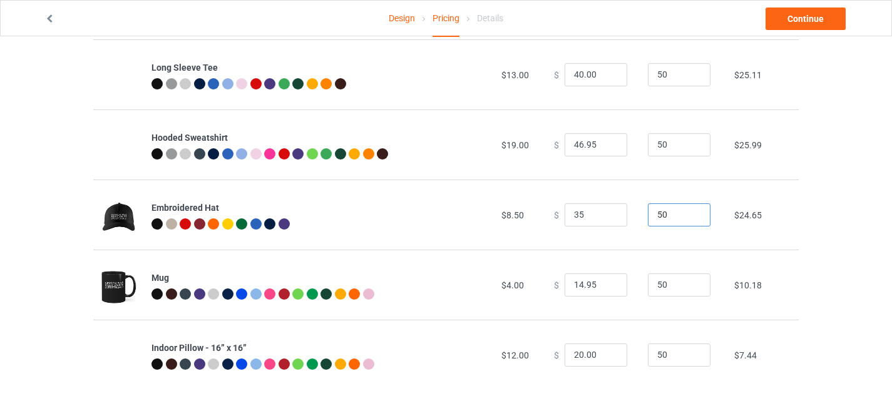
type input "35.00"
type input "30.00"
type input "40.00"
click at [804, 14] on link "Continue" at bounding box center [806, 19] width 80 height 23
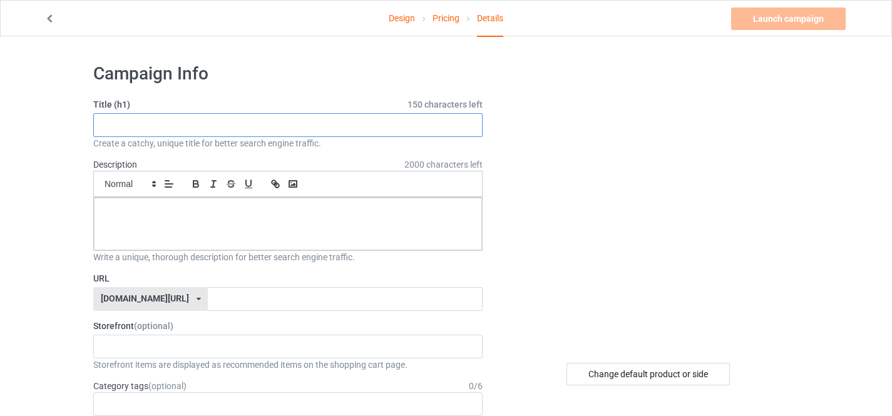
click at [192, 131] on input "text" at bounding box center [287, 125] width 389 height 24
type input "[PERSON_NAME] Was Right About Everything !"
click at [215, 228] on div at bounding box center [288, 224] width 388 height 53
click at [239, 302] on input "text" at bounding box center [345, 299] width 274 height 24
paste input "[PERSON_NAME] Was Right About Everything !"
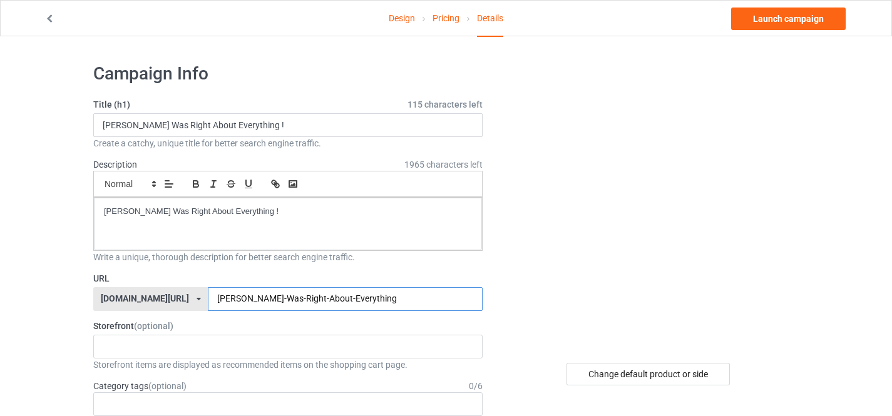
type input "[PERSON_NAME]-Was-Right-About-Everything"
click at [155, 298] on div "[DOMAIN_NAME][URL]" at bounding box center [145, 298] width 88 height 9
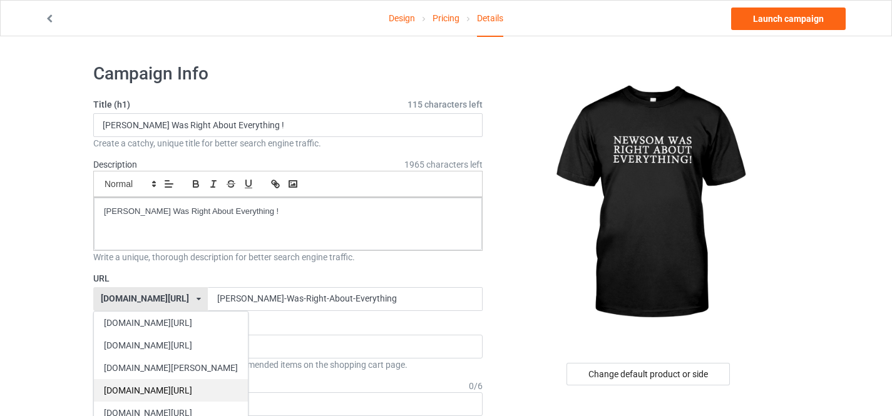
click at [153, 384] on div "[DOMAIN_NAME][URL]" at bounding box center [171, 390] width 154 height 23
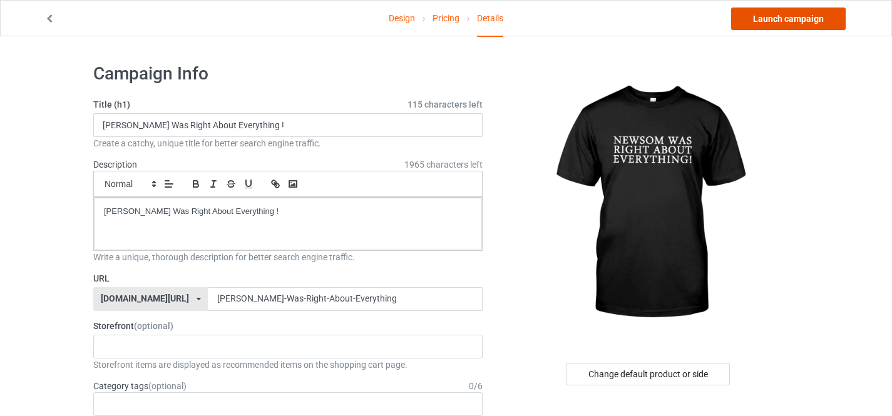
click at [783, 19] on link "Launch campaign" at bounding box center [788, 19] width 115 height 23
